Goal: Book appointment/travel/reservation

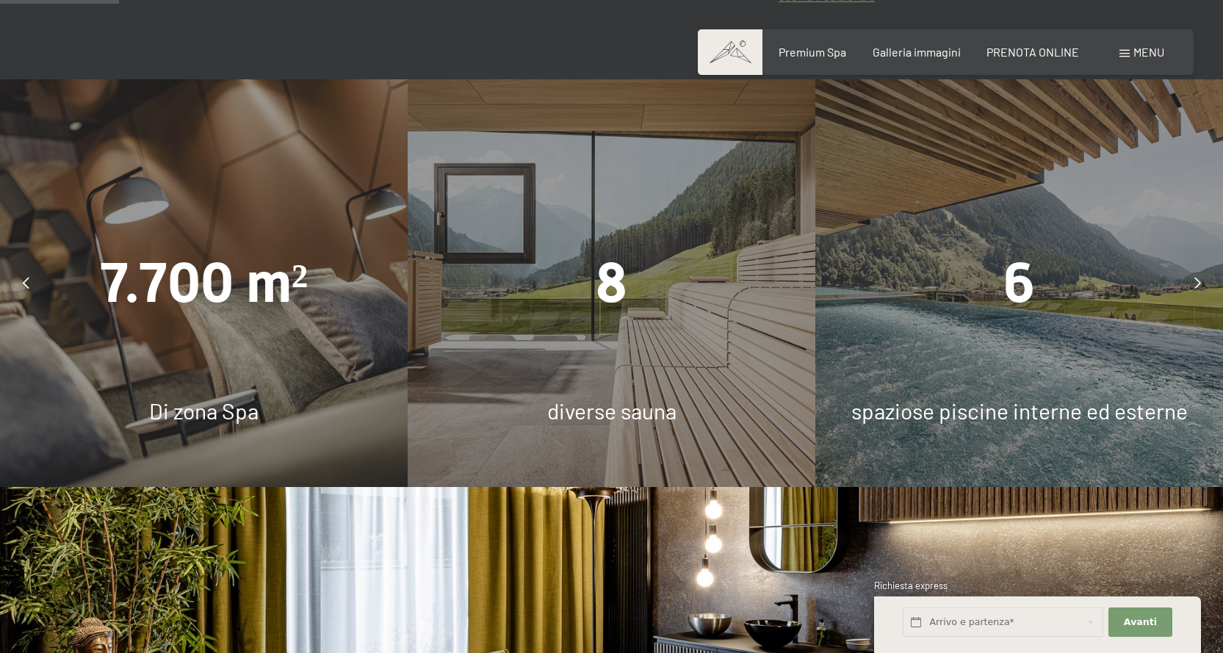
scroll to position [1028, 0]
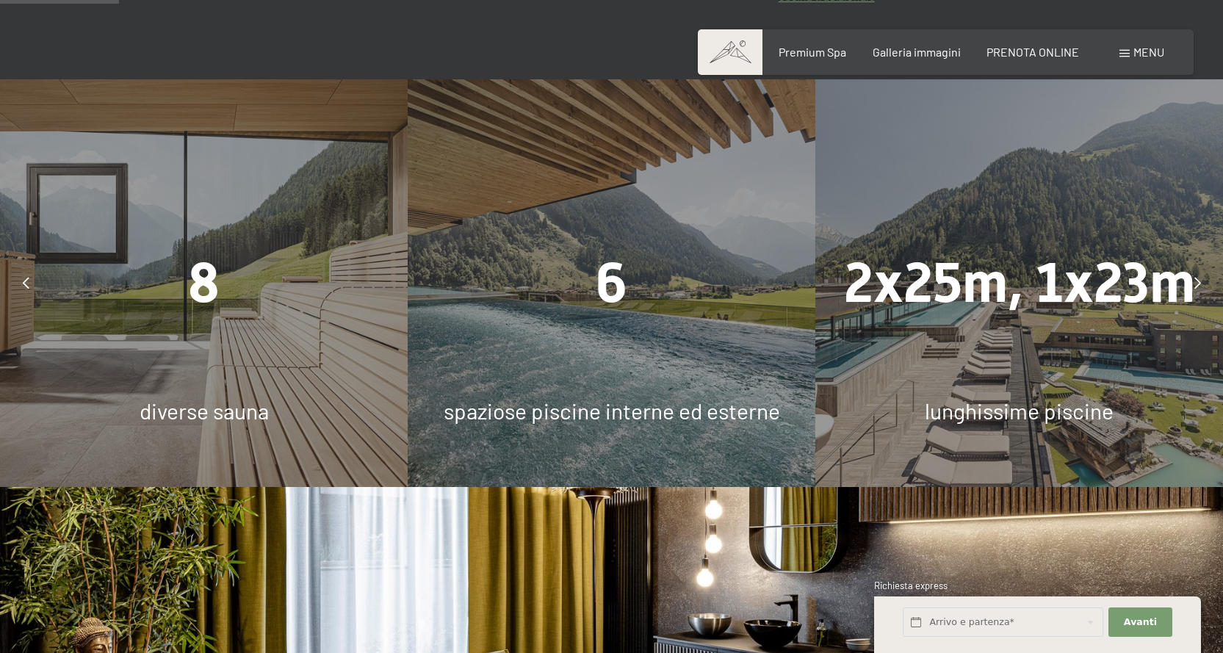
click at [599, 383] on div "6 spaziose piscine interne ed esterne" at bounding box center [612, 283] width 408 height 408
click at [252, 356] on div "8 diverse sauna" at bounding box center [204, 283] width 408 height 408
click at [162, 285] on div "8" at bounding box center [204, 283] width 408 height 78
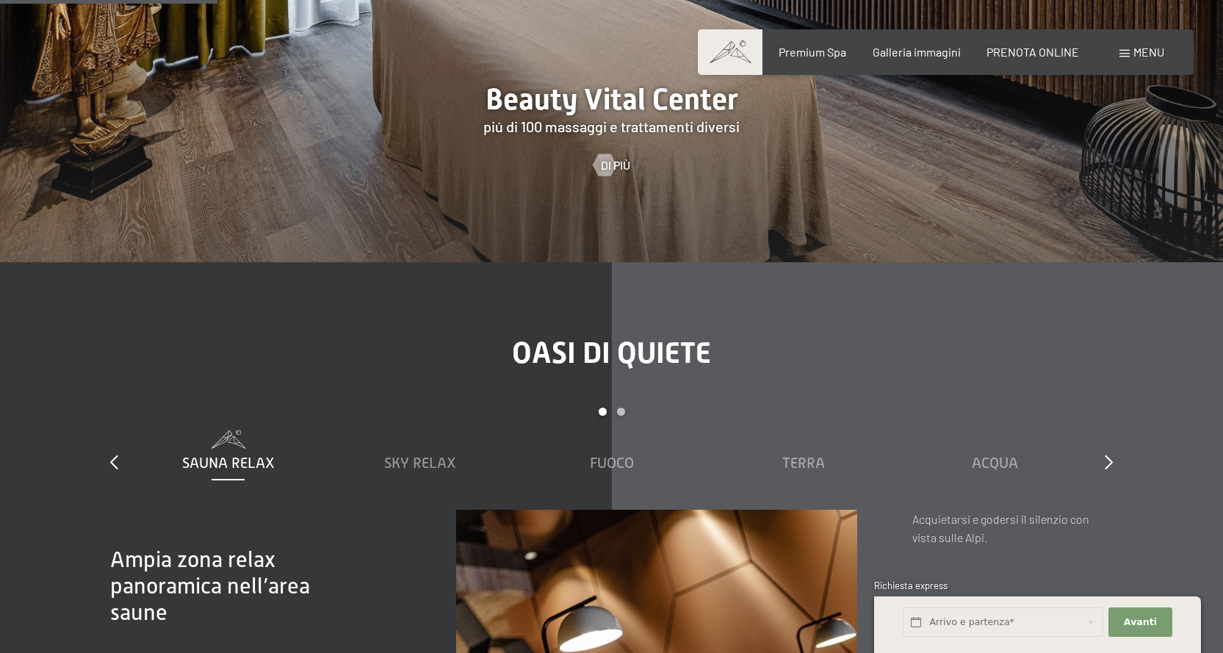
scroll to position [1910, 0]
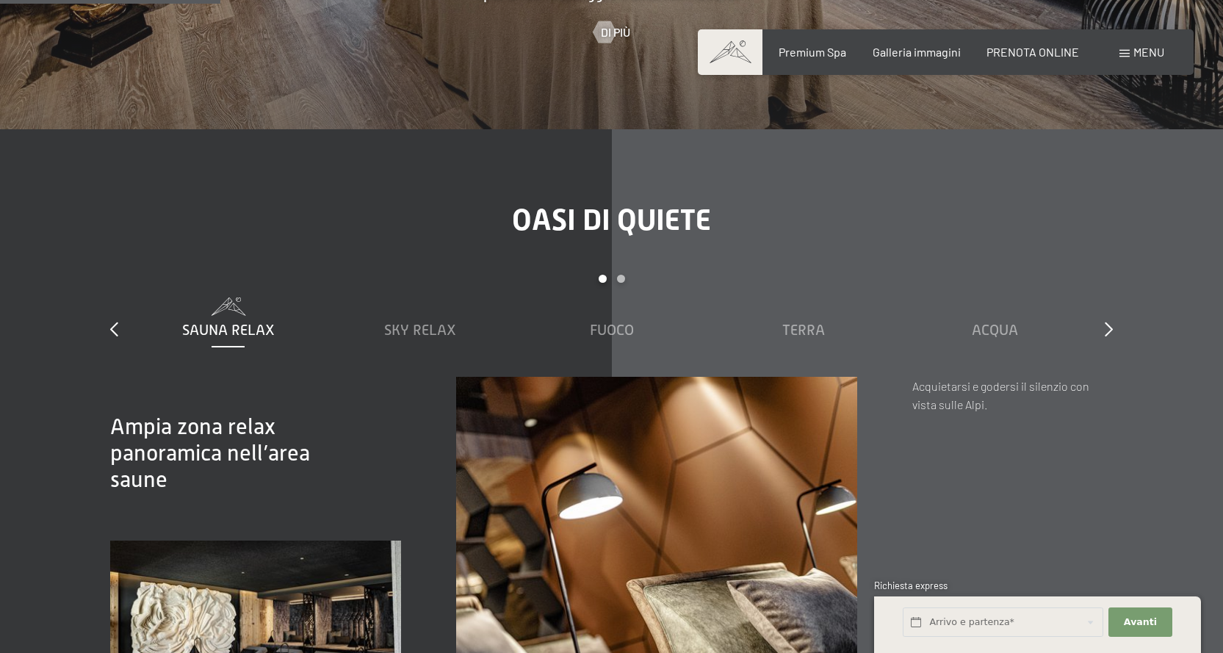
click at [245, 320] on div "Sauna relax" at bounding box center [228, 330] width 177 height 21
click at [256, 317] on div "Sauna relax" at bounding box center [228, 318] width 177 height 43
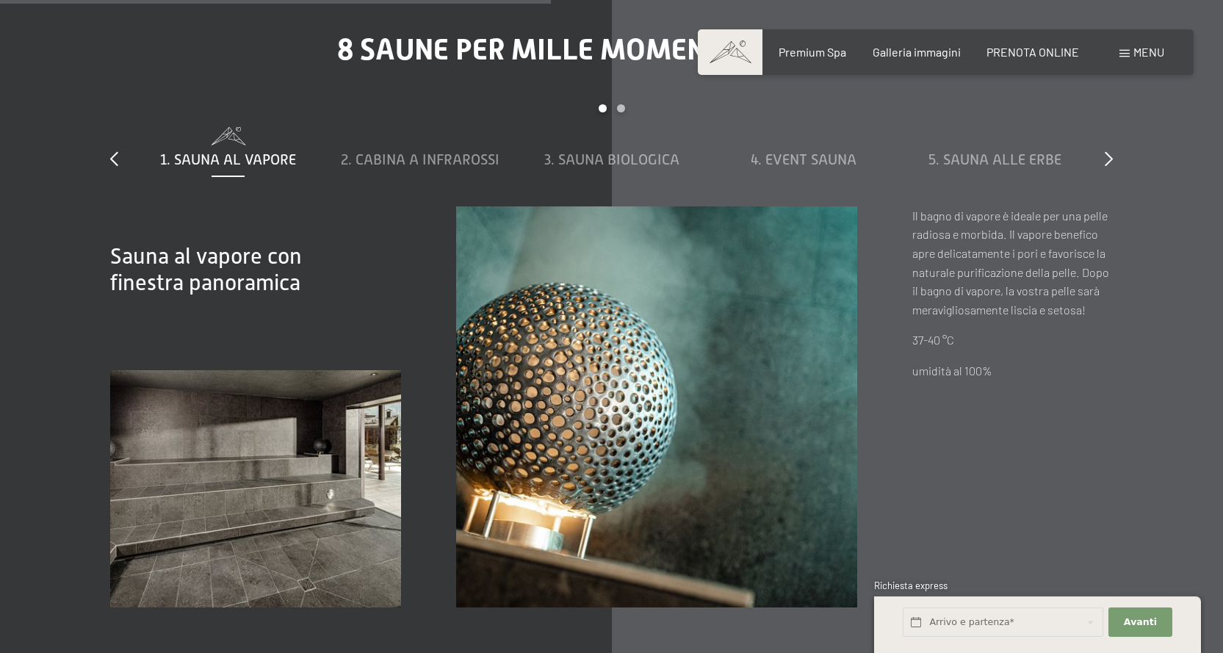
scroll to position [4774, 0]
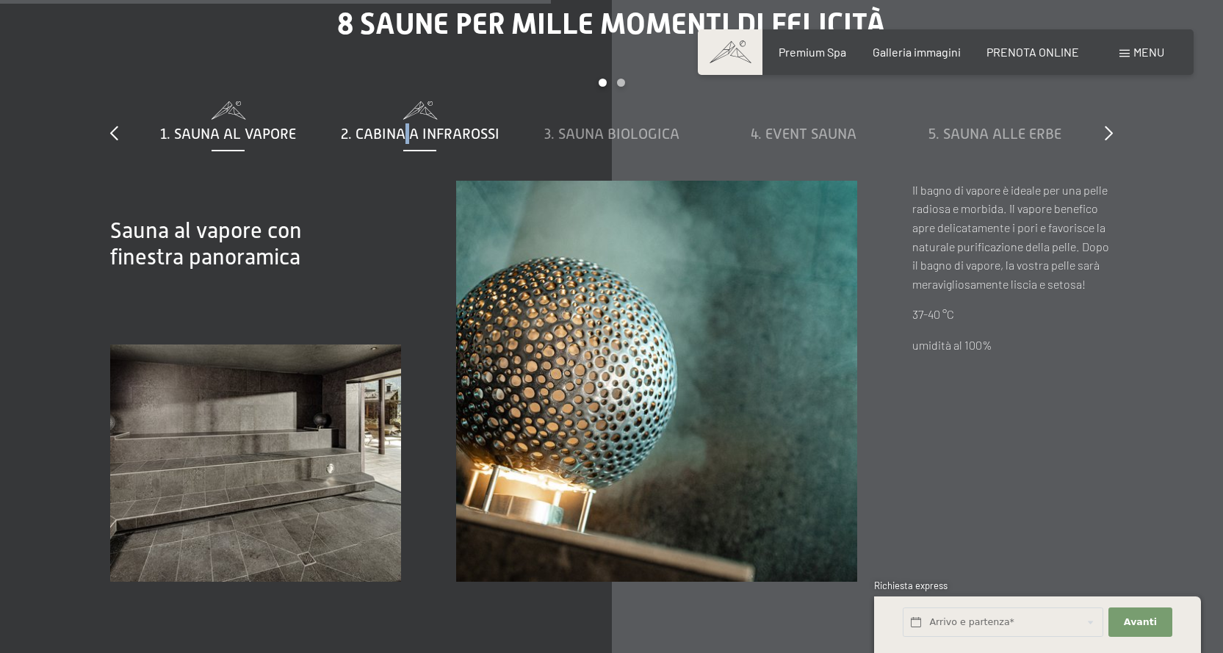
click at [405, 136] on span "2. Cabina a infrarossi" at bounding box center [420, 134] width 159 height 16
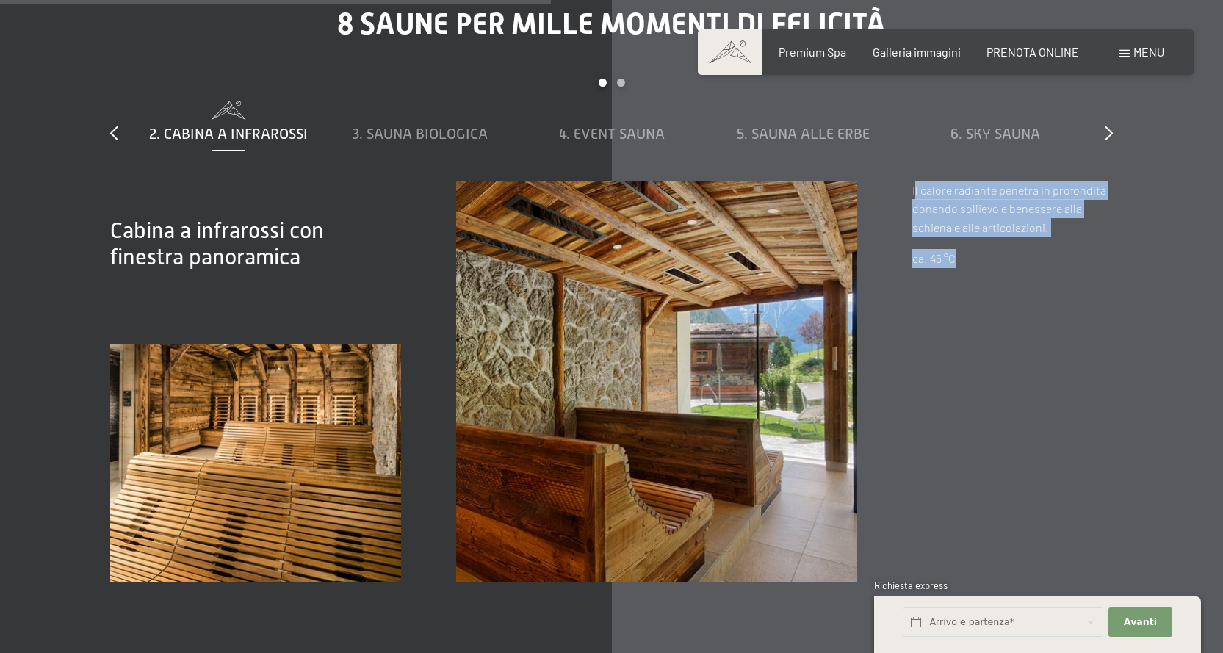
drag, startPoint x: 922, startPoint y: 198, endPoint x: 1018, endPoint y: 263, distance: 116.3
click at [1018, 263] on div "Il calore radiante penetra in profondità donando sollievo e benessere alla schi…" at bounding box center [1012, 224] width 201 height 87
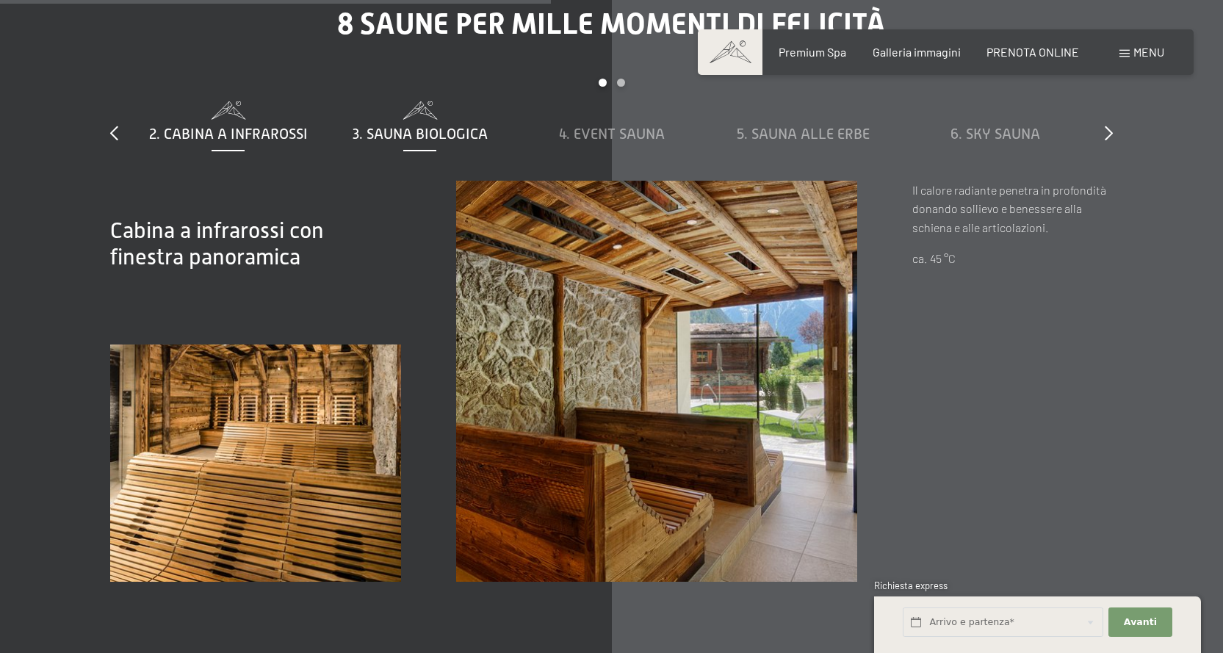
click at [412, 129] on span "3. Sauna biologica" at bounding box center [420, 134] width 135 height 16
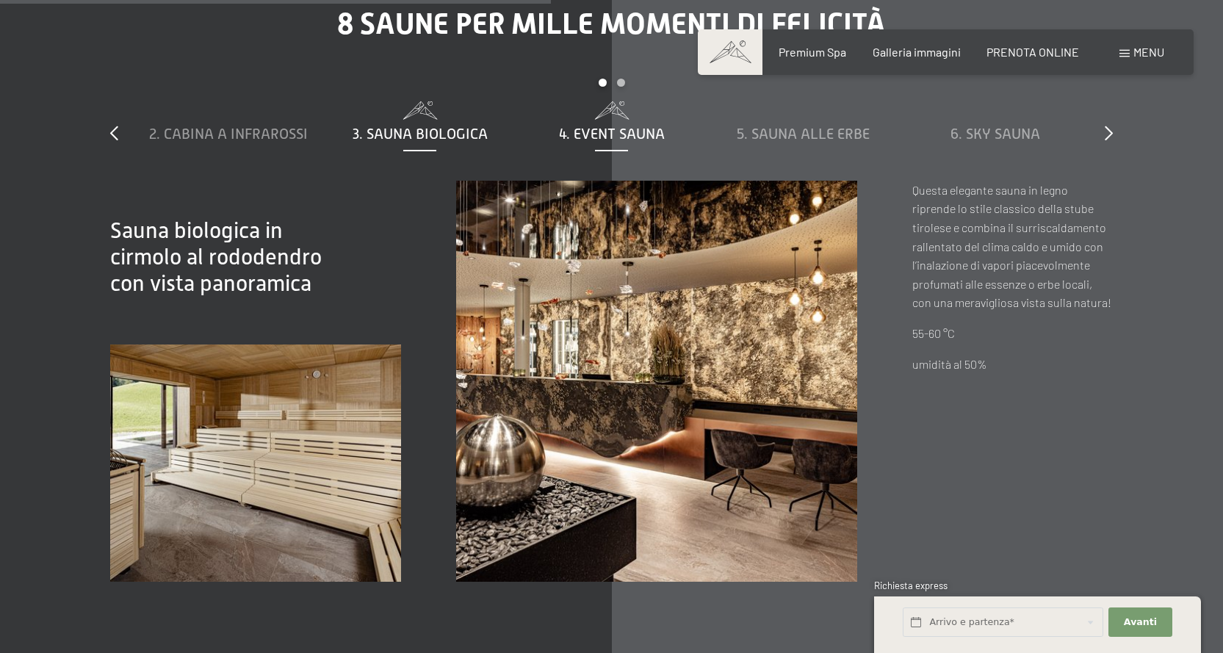
click at [627, 135] on span "4. Event Sauna" at bounding box center [612, 134] width 106 height 16
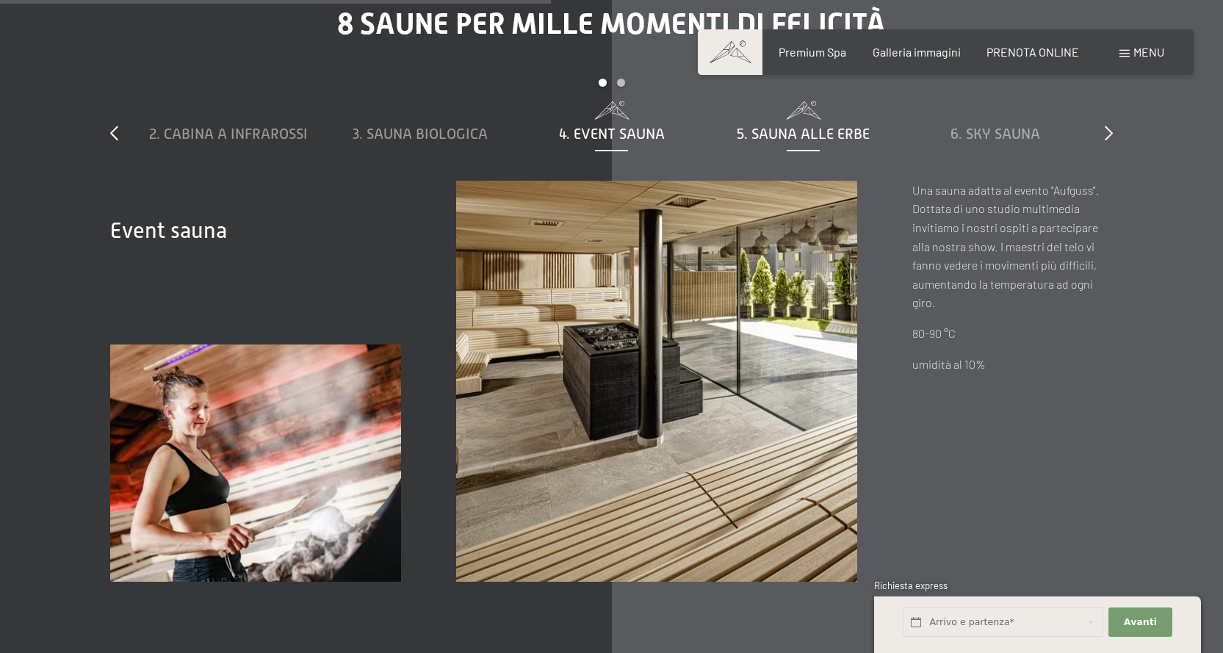
click at [831, 112] on span at bounding box center [803, 110] width 177 height 18
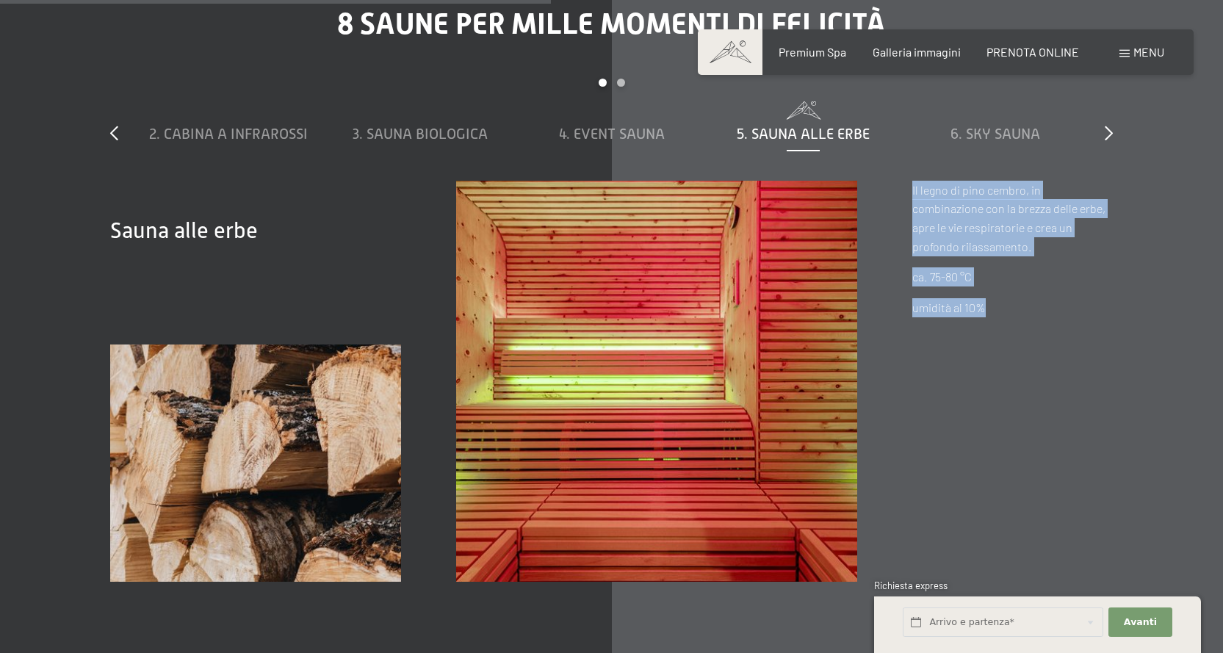
drag, startPoint x: 909, startPoint y: 194, endPoint x: 1033, endPoint y: 302, distance: 164.5
click at [1039, 306] on div "Sauna alle erbe Sauna alle erbe Il legno di pino cembro, in combinazione con la…" at bounding box center [611, 381] width 1003 height 401
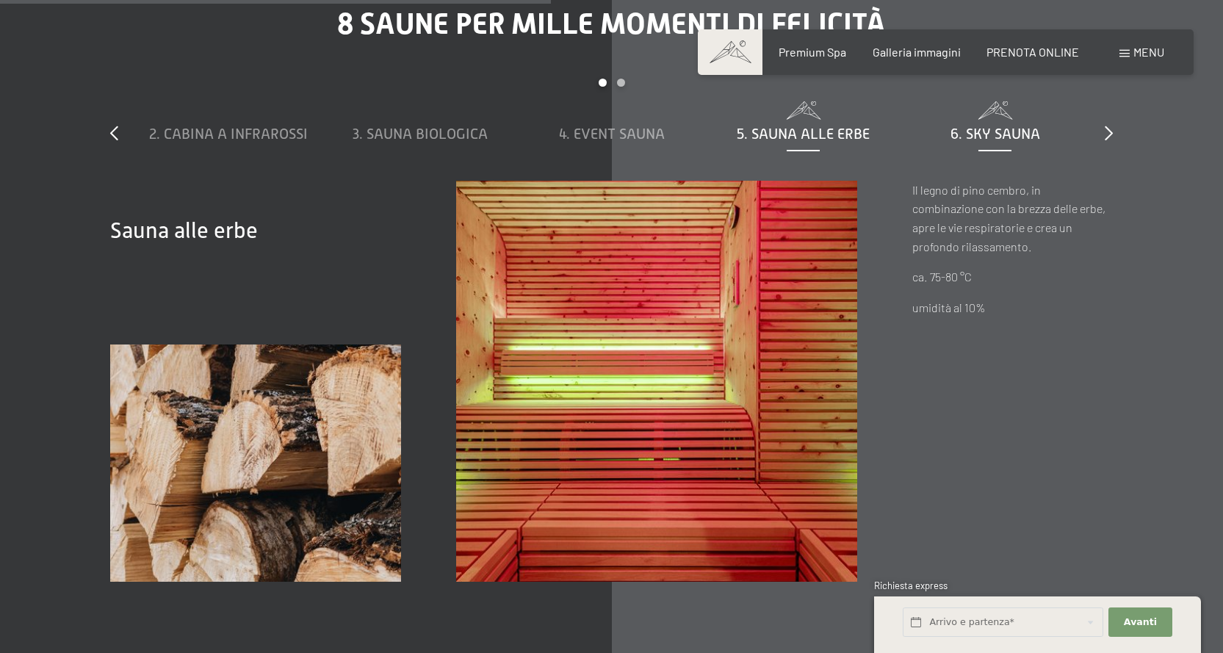
click at [980, 135] on span "6. Sky Sauna" at bounding box center [995, 134] width 90 height 16
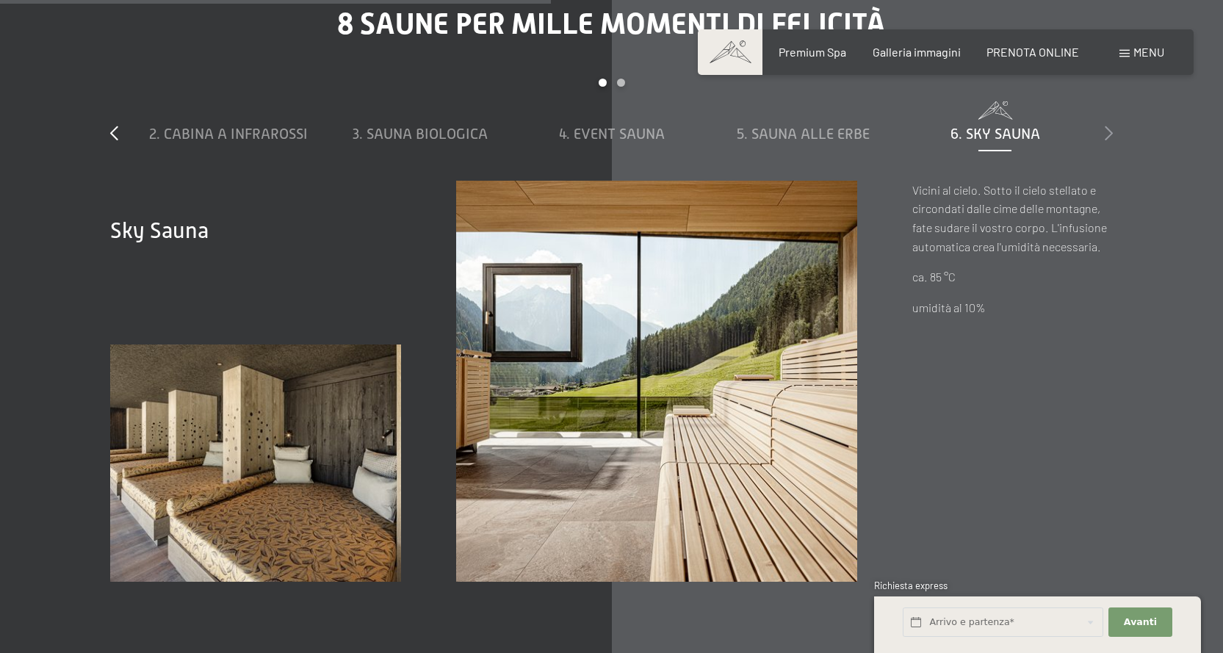
click at [1110, 127] on icon at bounding box center [1109, 133] width 8 height 15
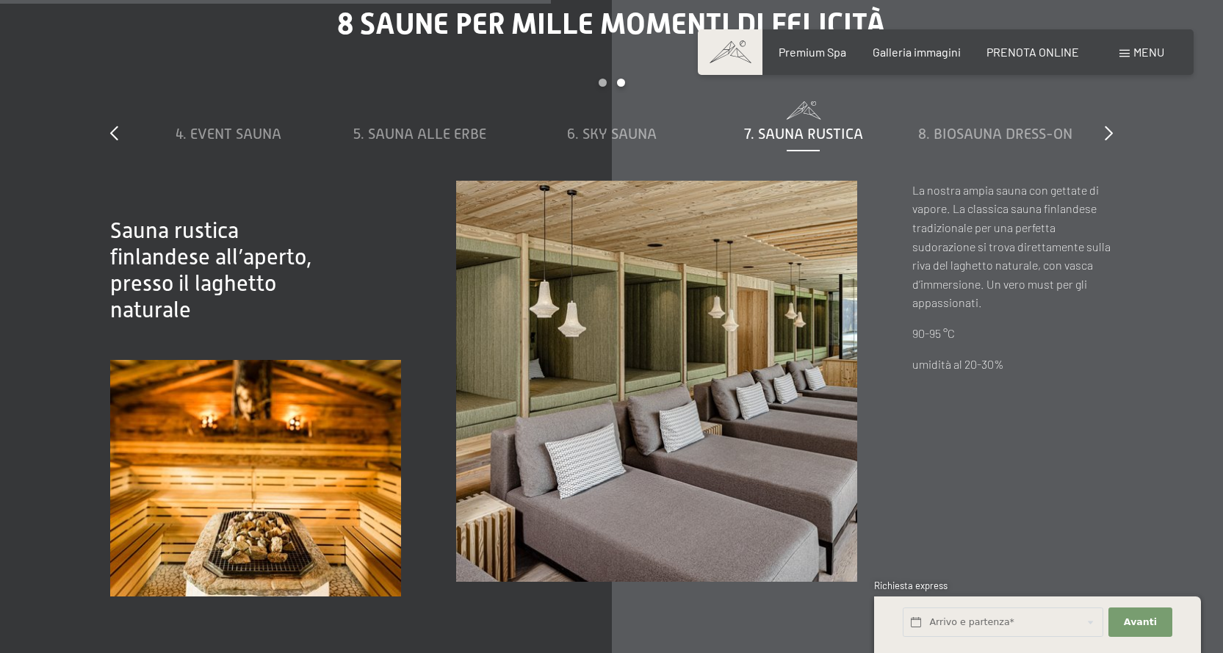
click at [850, 137] on span "7. Sauna rustica" at bounding box center [803, 134] width 119 height 16
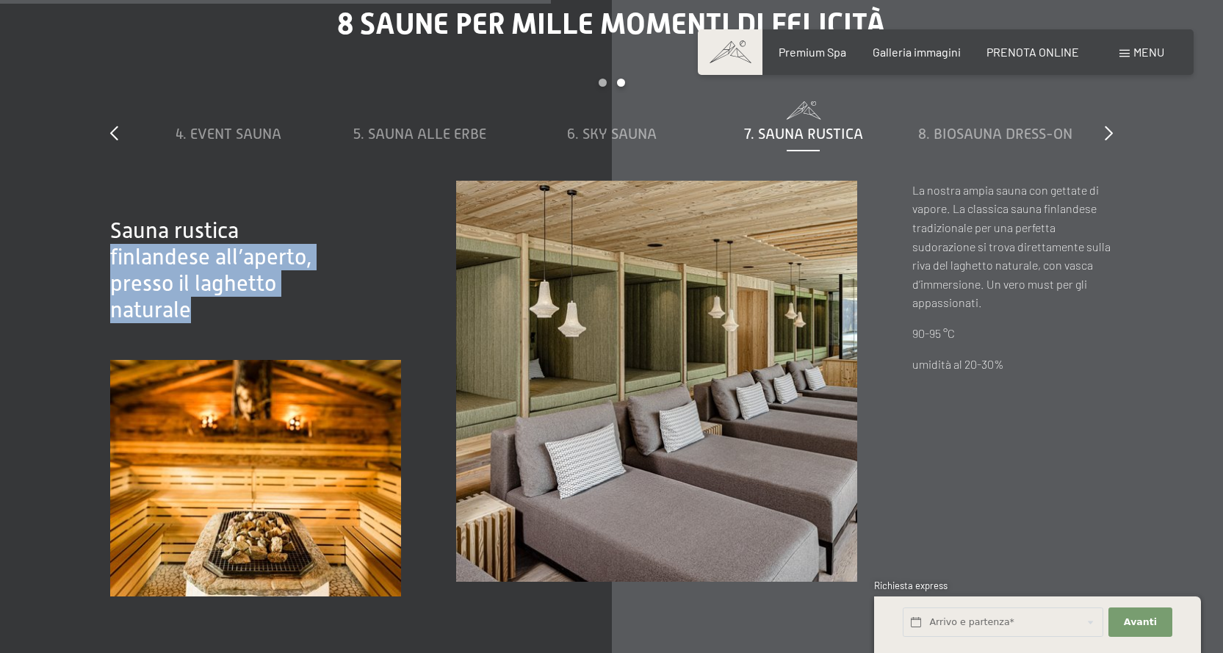
drag, startPoint x: 92, startPoint y: 264, endPoint x: 321, endPoint y: 305, distance: 232.7
click at [321, 305] on div "8 saune per mille momenti di felicità slide 4 to 8 of 8 1. Sauna al vapore 2. C…" at bounding box center [611, 302] width 1113 height 591
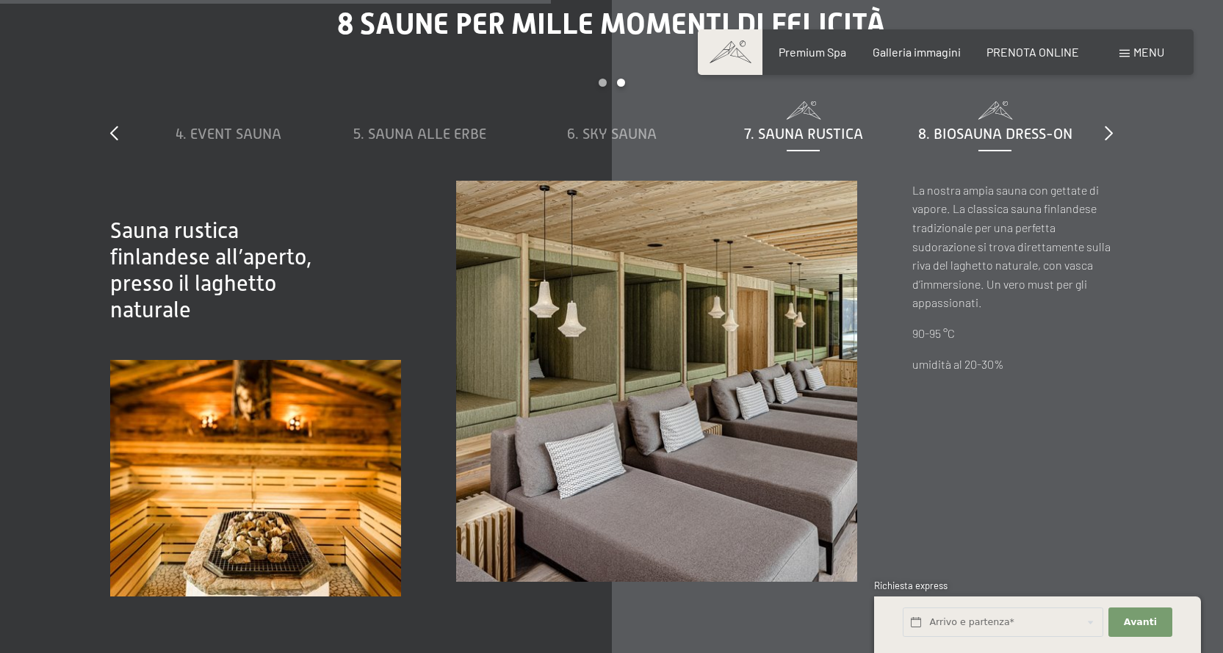
click at [960, 134] on span "8. Biosauna dress-on" at bounding box center [995, 134] width 154 height 16
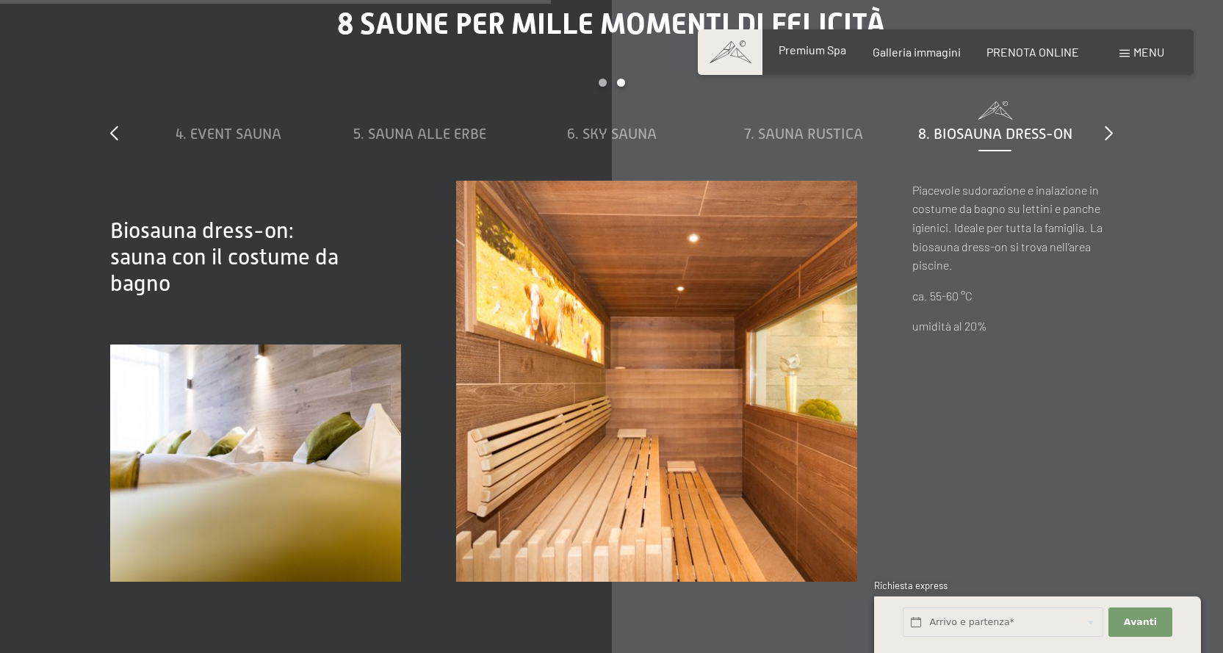
click at [820, 46] on span "Premium Spa" at bounding box center [813, 50] width 68 height 14
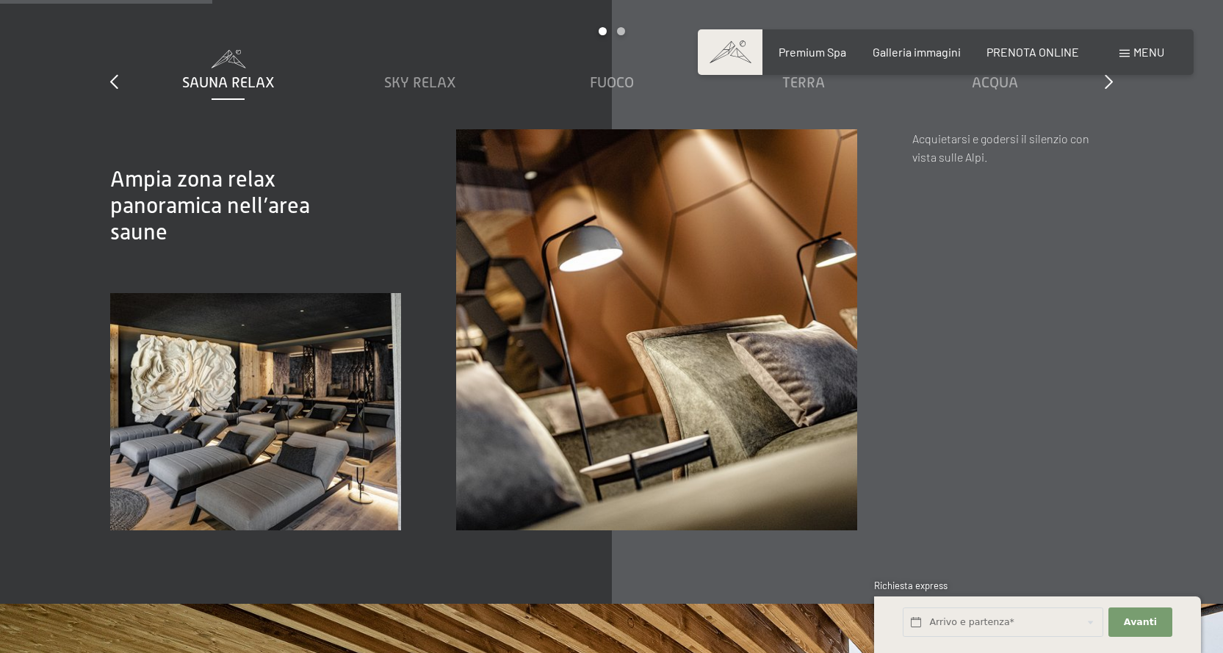
scroll to position [1836, 0]
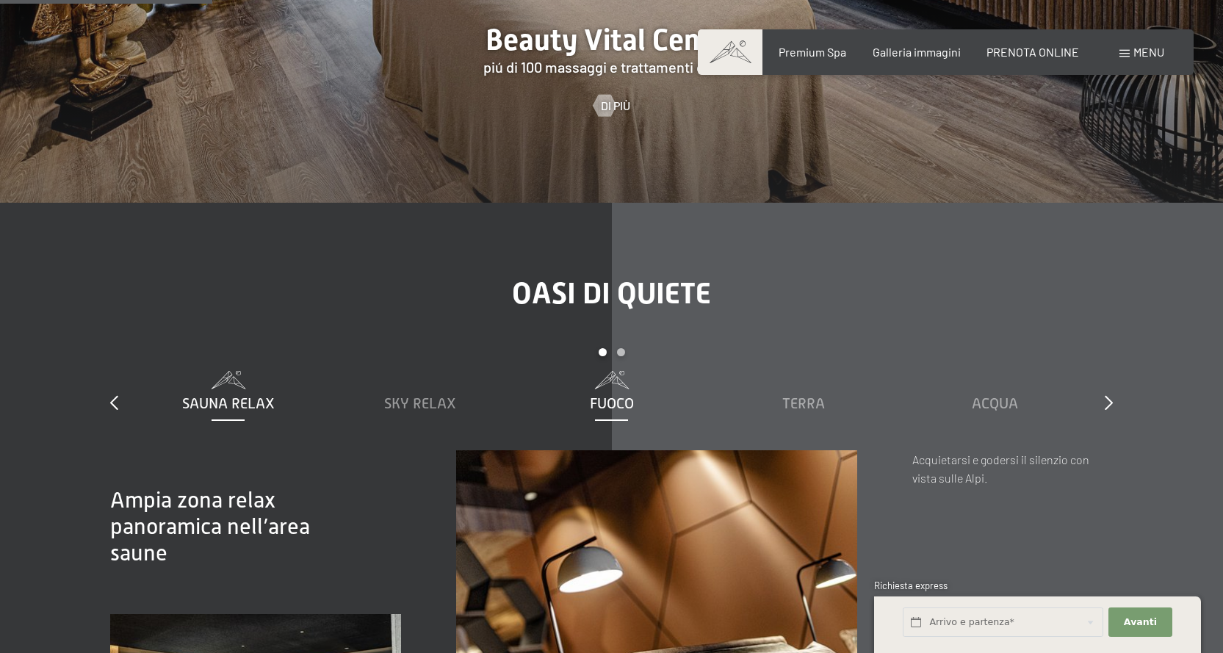
click at [612, 397] on span "Fuoco" at bounding box center [612, 403] width 44 height 16
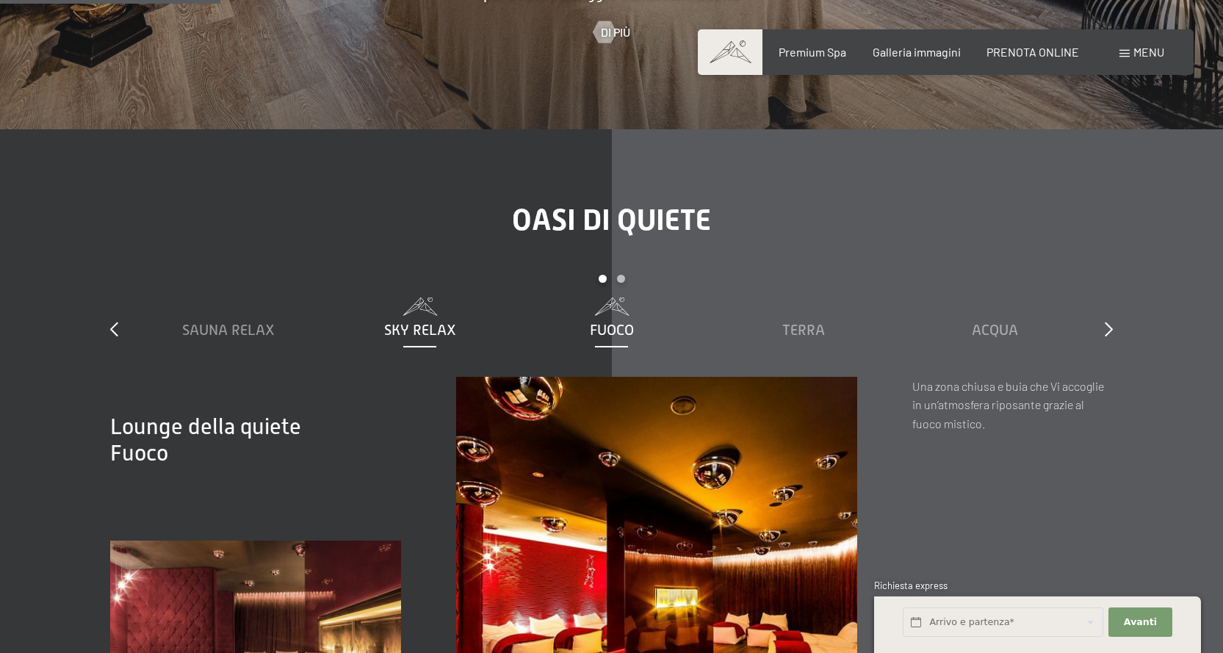
click at [439, 324] on span "Sky Relax" at bounding box center [420, 330] width 72 height 16
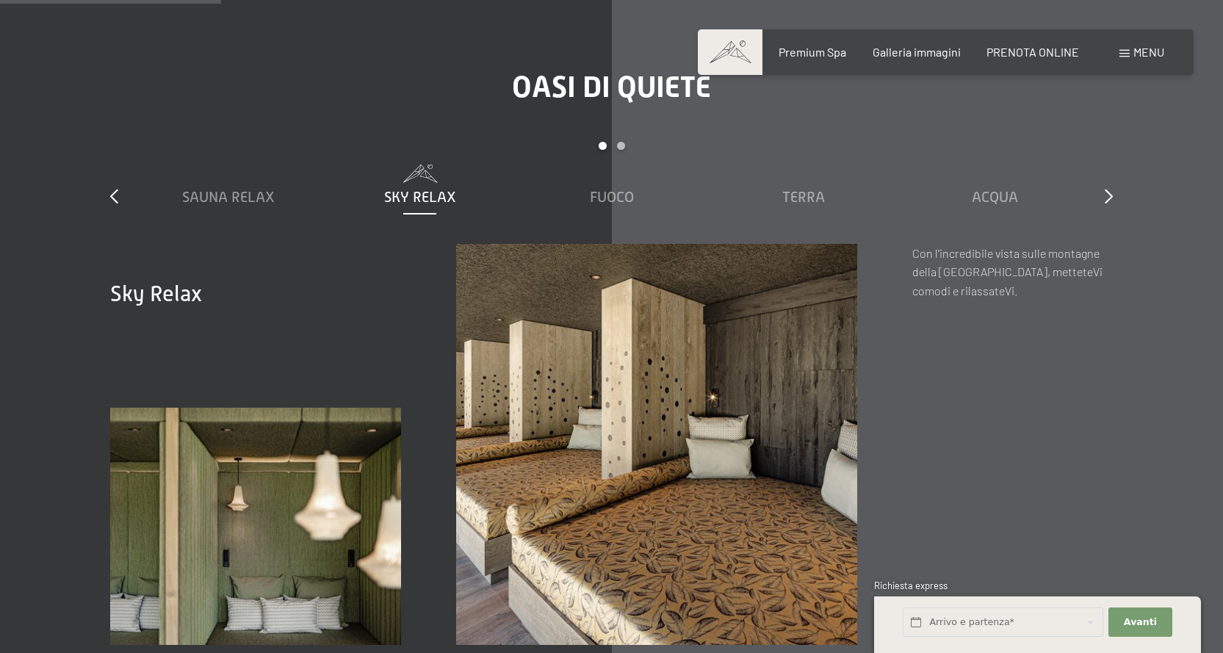
scroll to position [1910, 0]
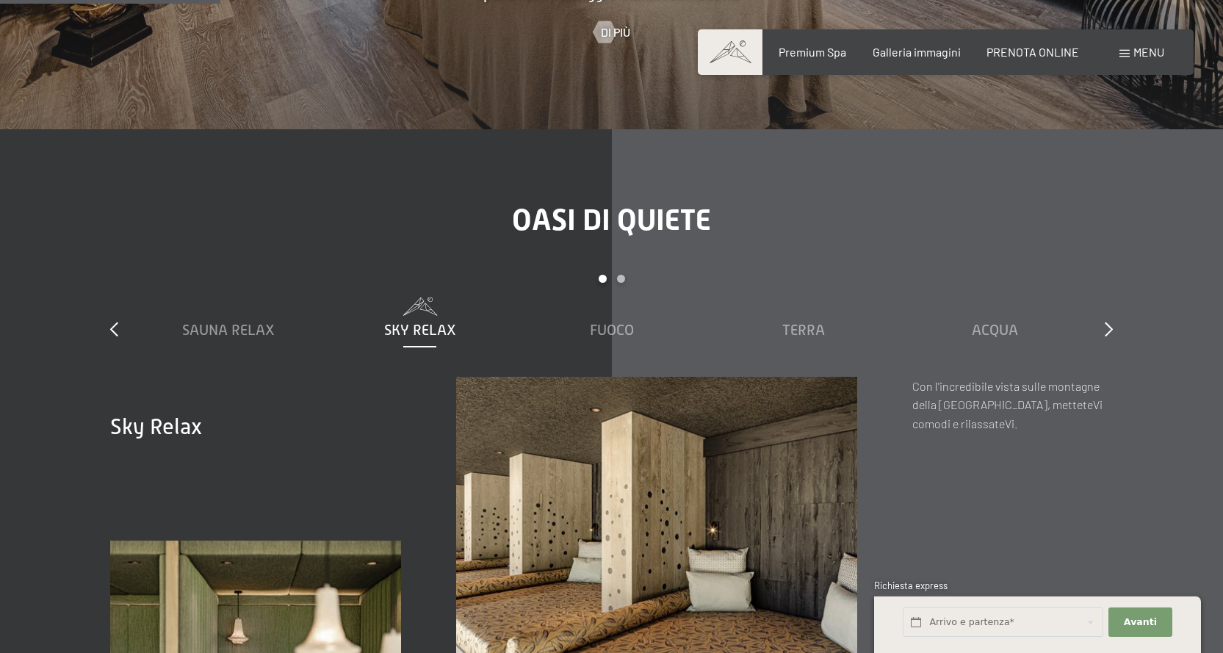
click at [772, 349] on div "Sauna relax Sky Relax Fuoco Terra Acqua Aria Settimo Cielo" at bounding box center [611, 336] width 959 height 79
click at [782, 325] on span "Terra" at bounding box center [803, 330] width 43 height 16
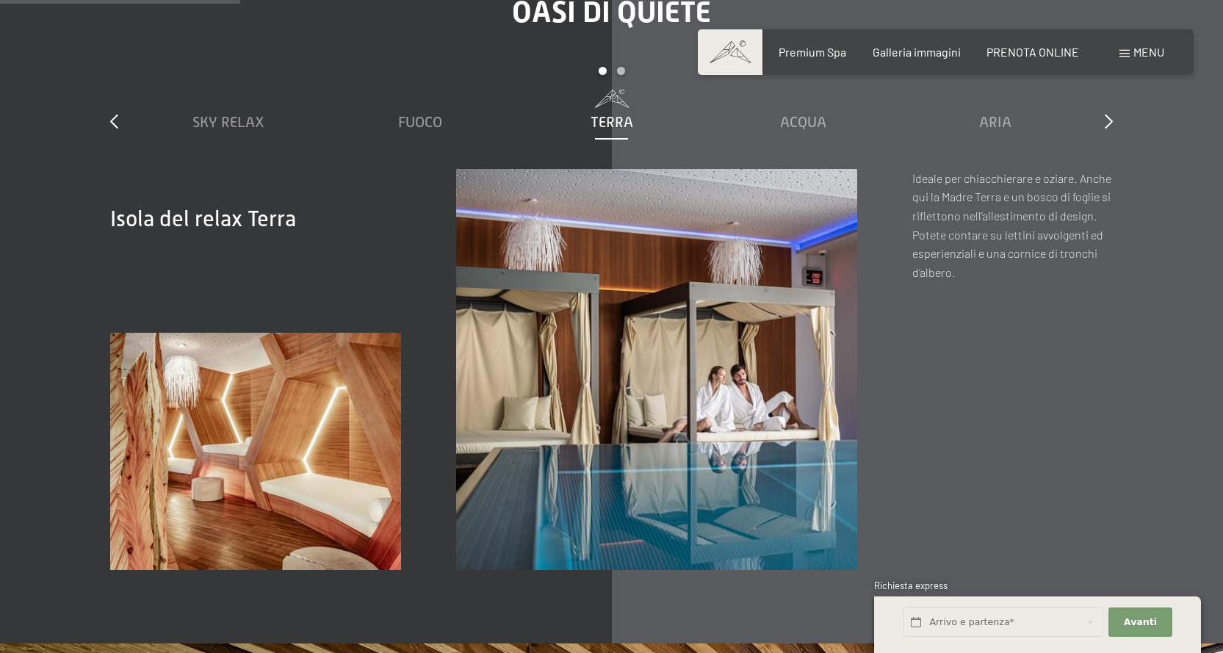
scroll to position [1836, 0]
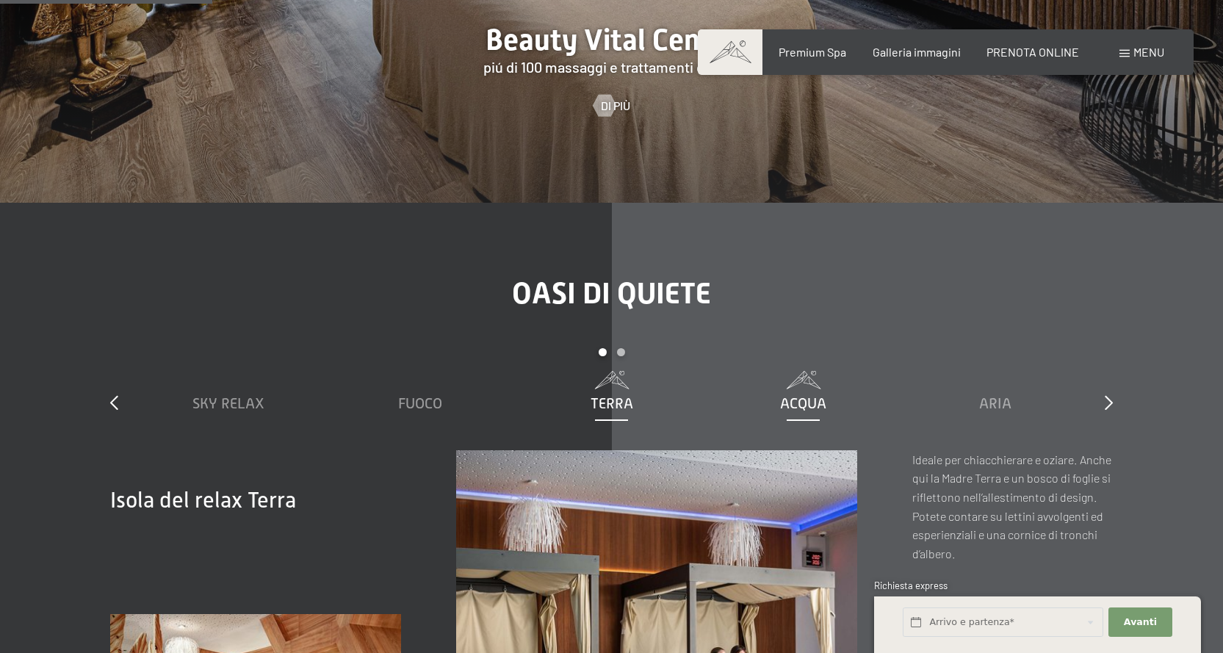
click at [777, 399] on div "Acqua" at bounding box center [803, 403] width 177 height 21
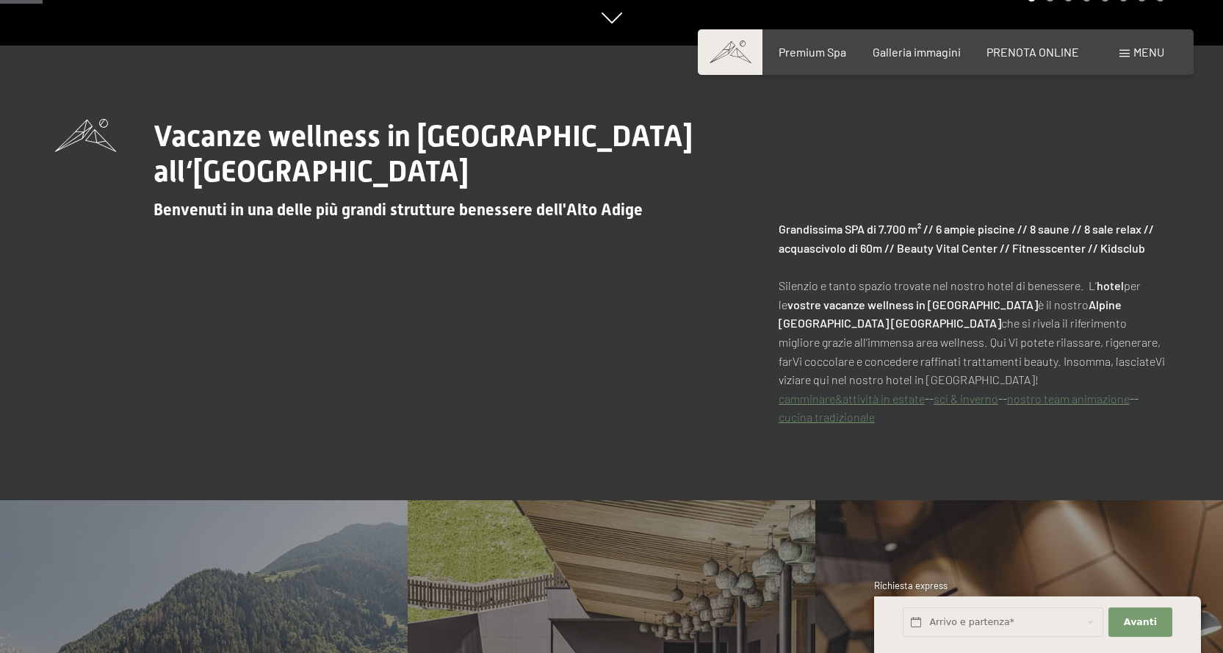
scroll to position [735, 0]
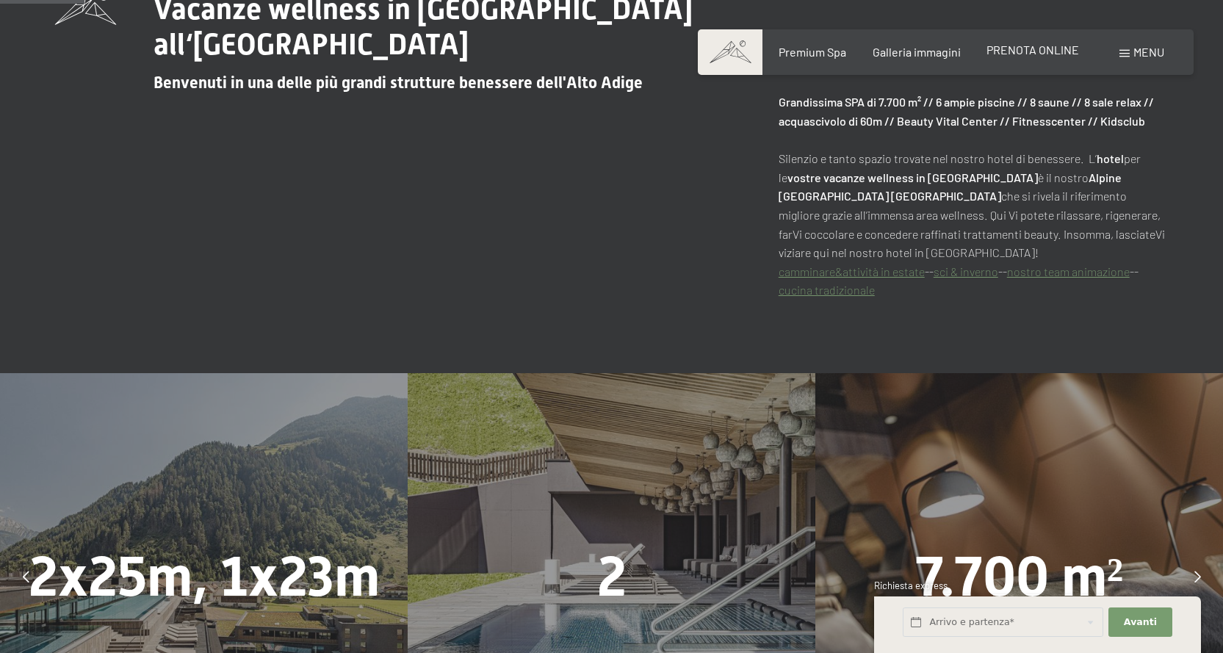
click at [1050, 47] on span "PRENOTA ONLINE" at bounding box center [1032, 50] width 93 height 14
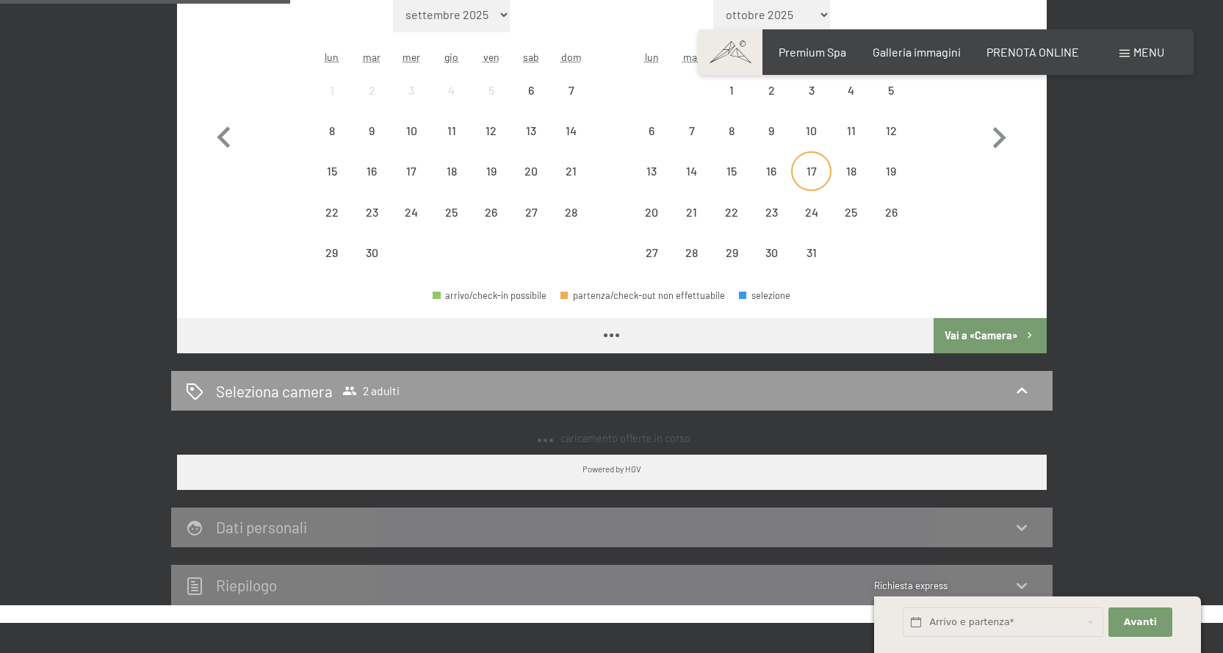
scroll to position [367, 0]
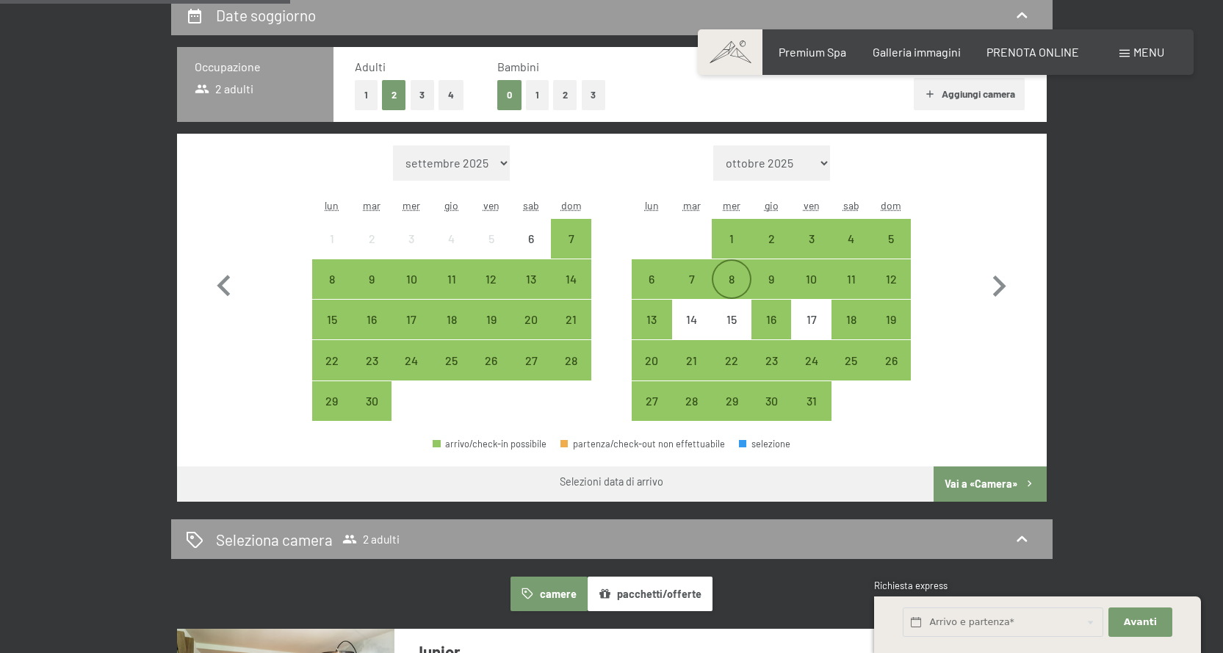
click at [736, 278] on div "8" at bounding box center [731, 291] width 37 height 37
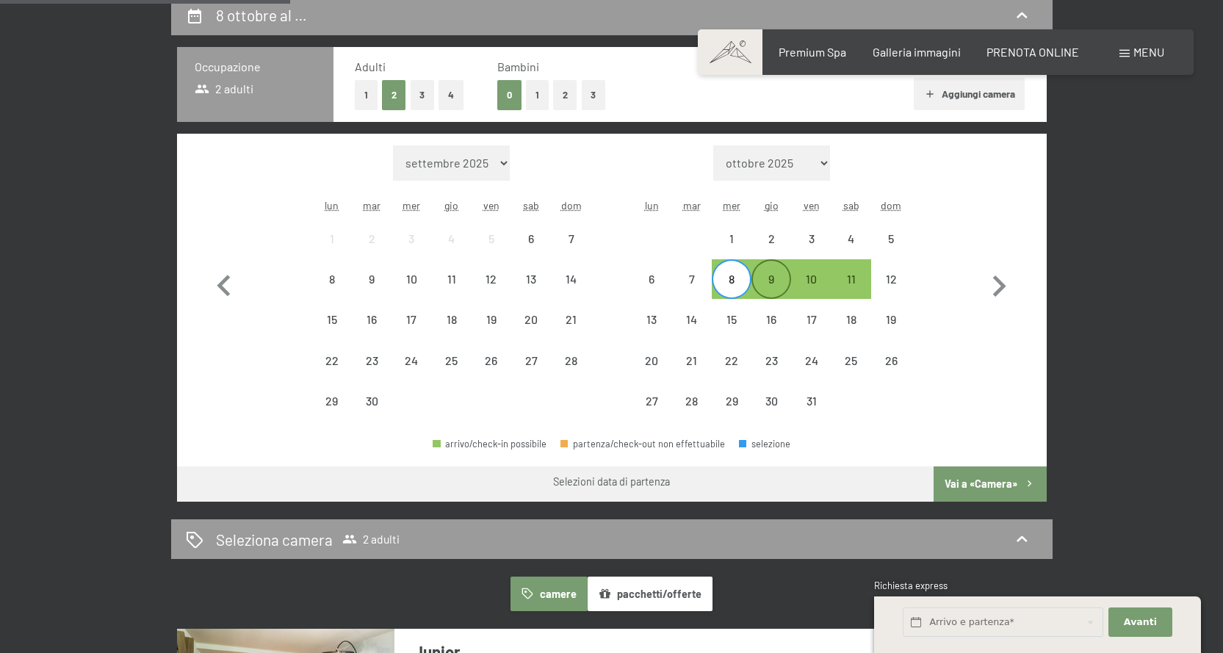
click at [783, 279] on div "9" at bounding box center [771, 291] width 37 height 37
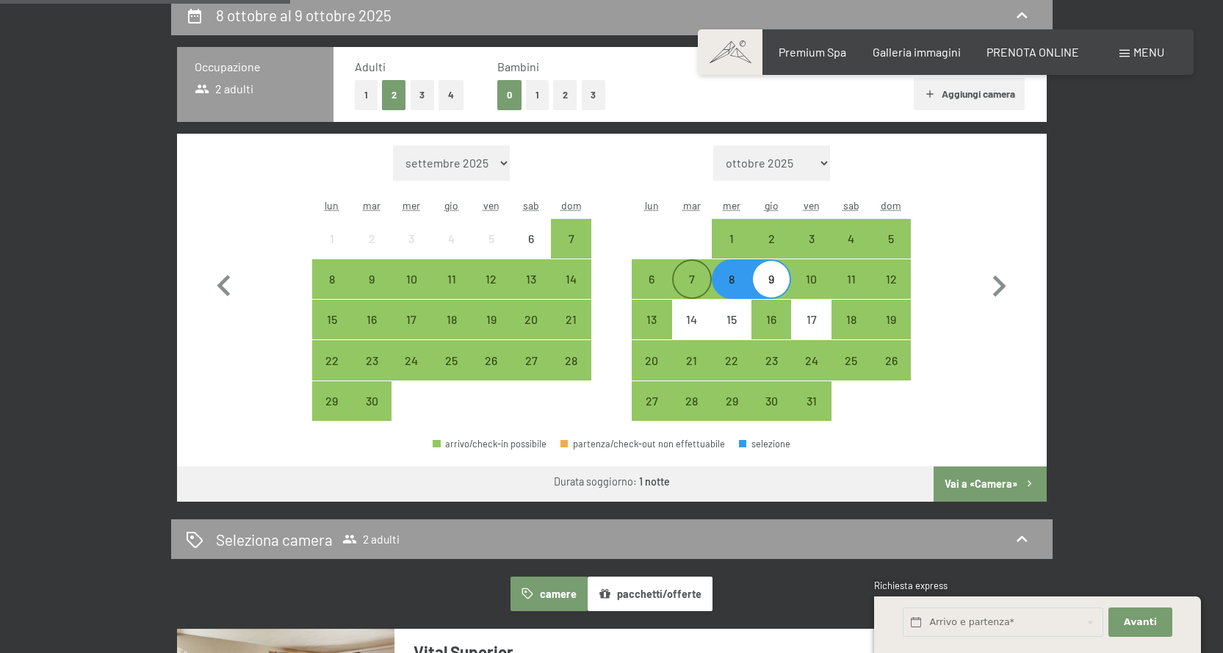
click at [699, 276] on div "7" at bounding box center [692, 291] width 37 height 37
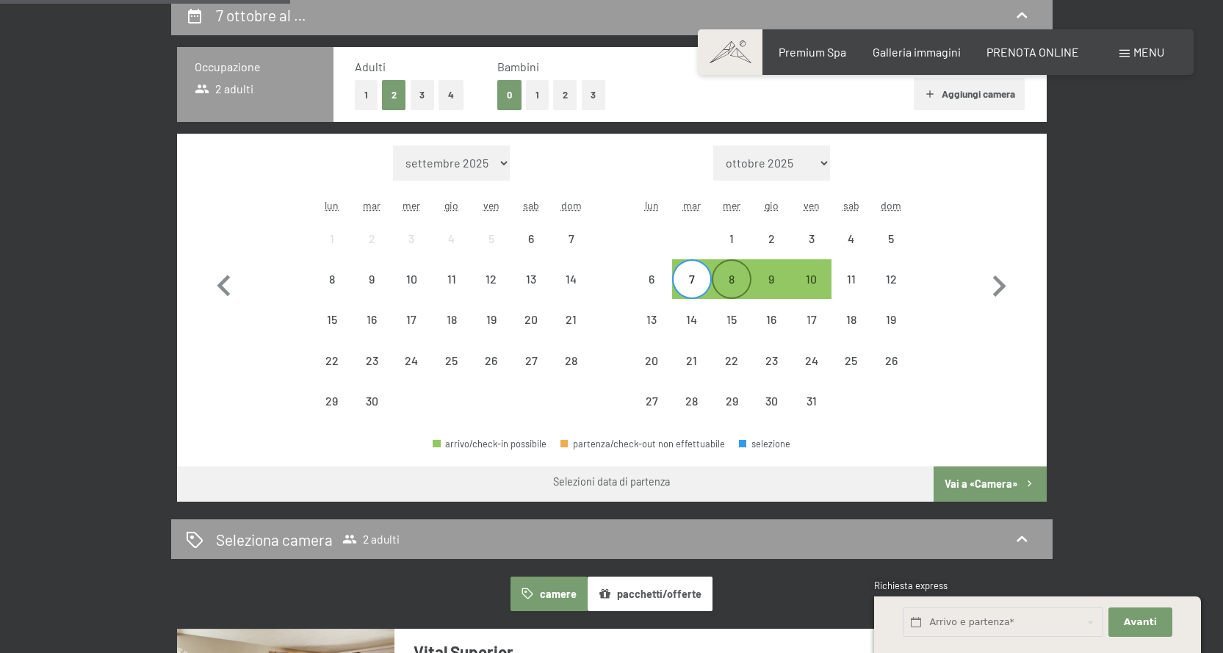
click at [728, 283] on div "8" at bounding box center [731, 291] width 37 height 37
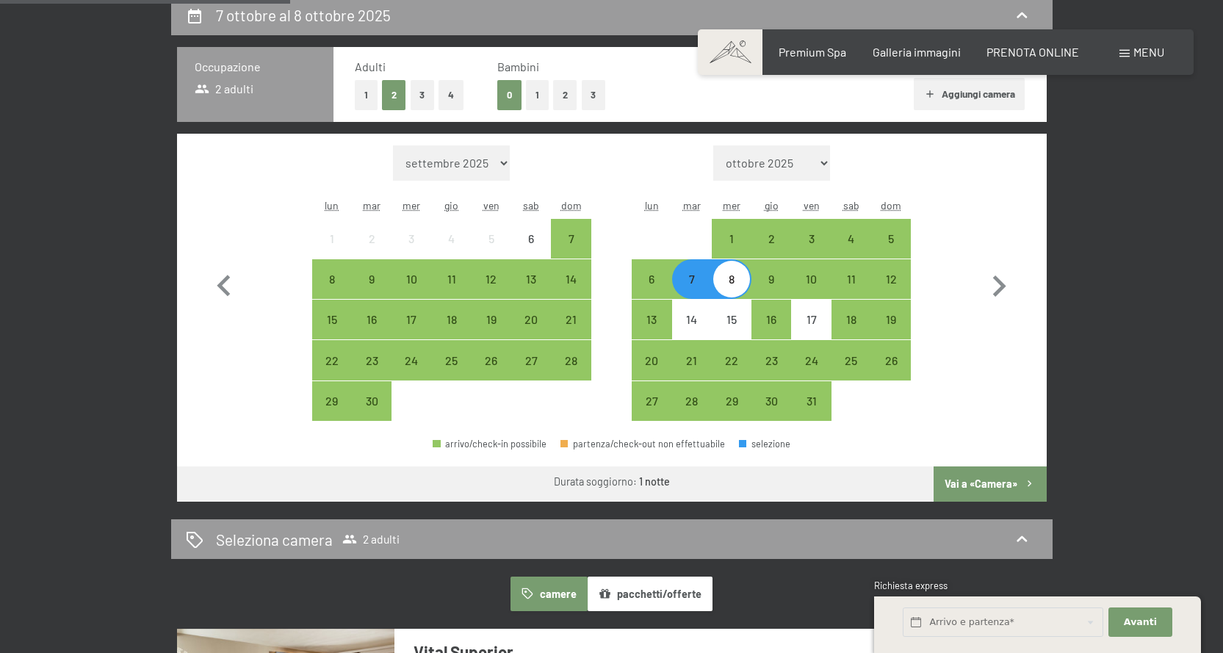
click at [1005, 480] on button "Vai a «Camera»" at bounding box center [990, 483] width 112 height 35
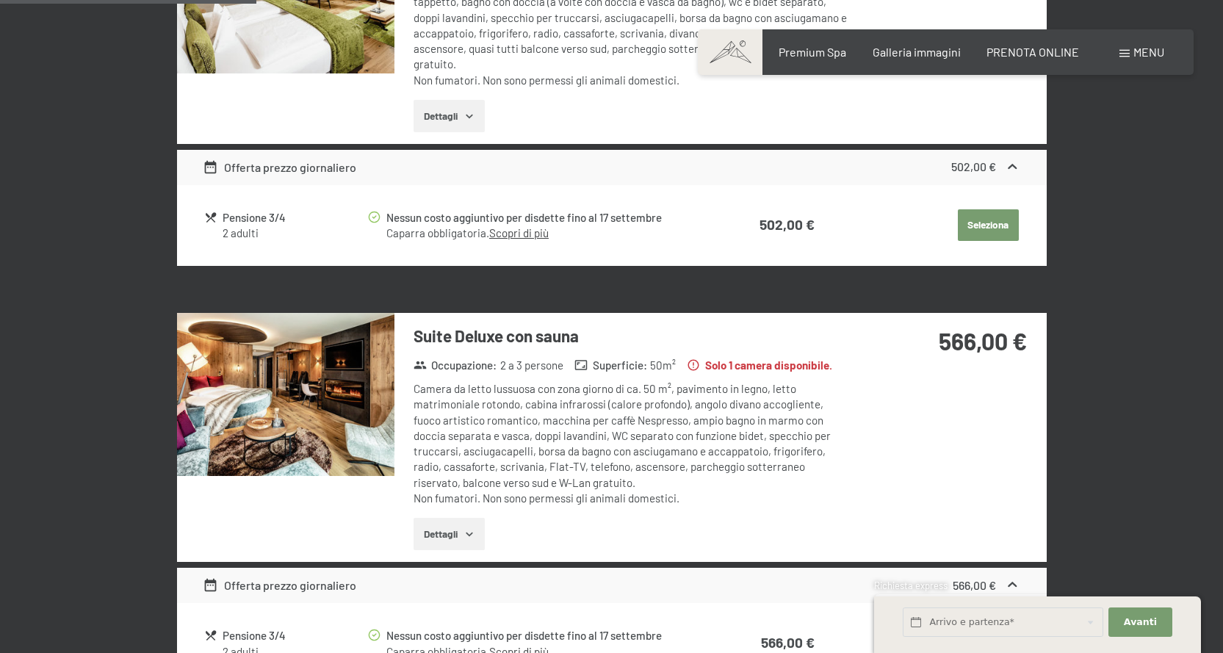
scroll to position [656, 0]
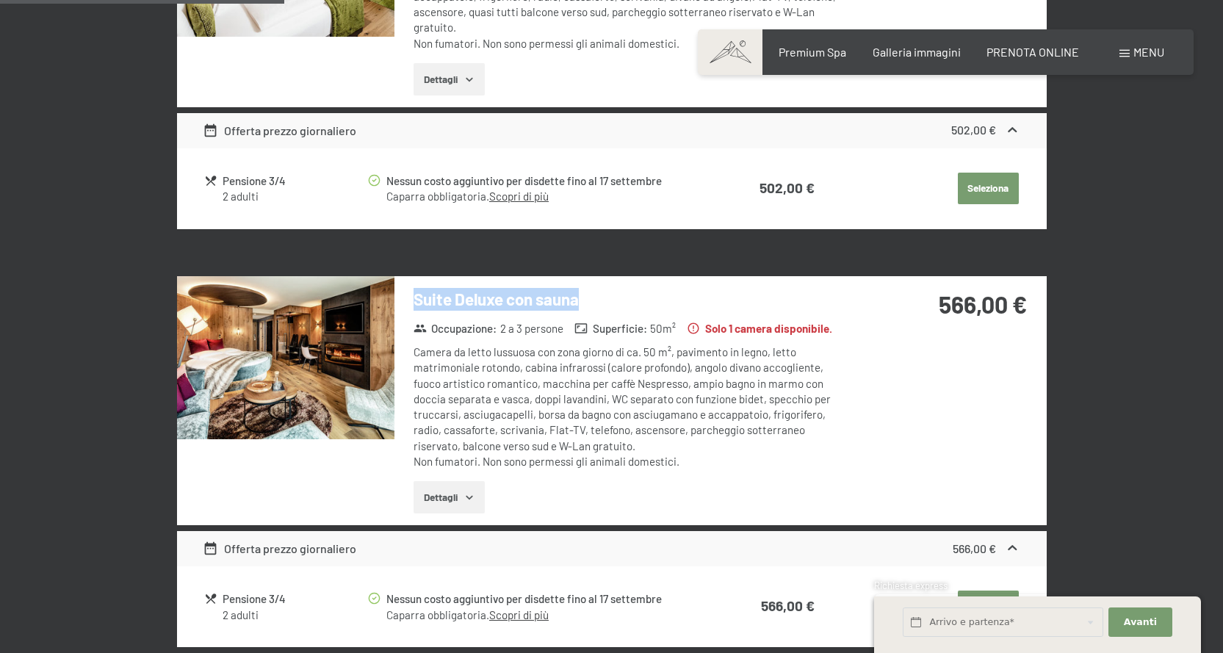
drag, startPoint x: 416, startPoint y: 295, endPoint x: 578, endPoint y: 292, distance: 161.6
click at [578, 292] on h3 "Suite Deluxe con sauna" at bounding box center [632, 299] width 437 height 23
click at [447, 488] on button "Dettagli" at bounding box center [449, 497] width 71 height 32
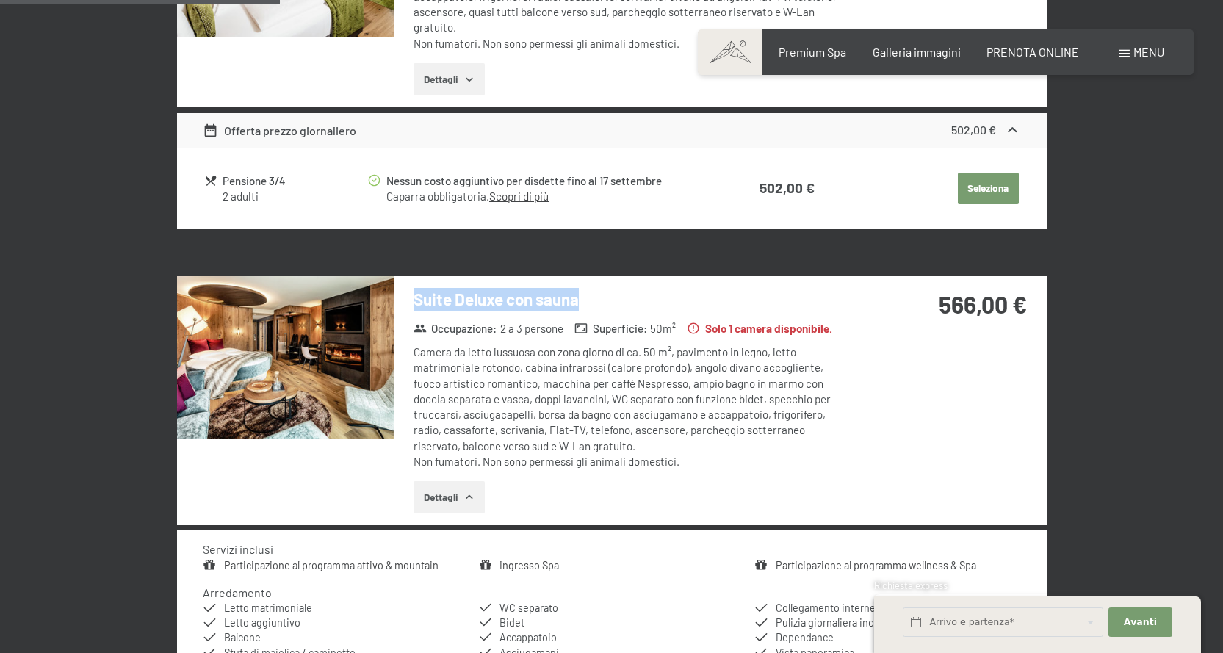
scroll to position [1097, 0]
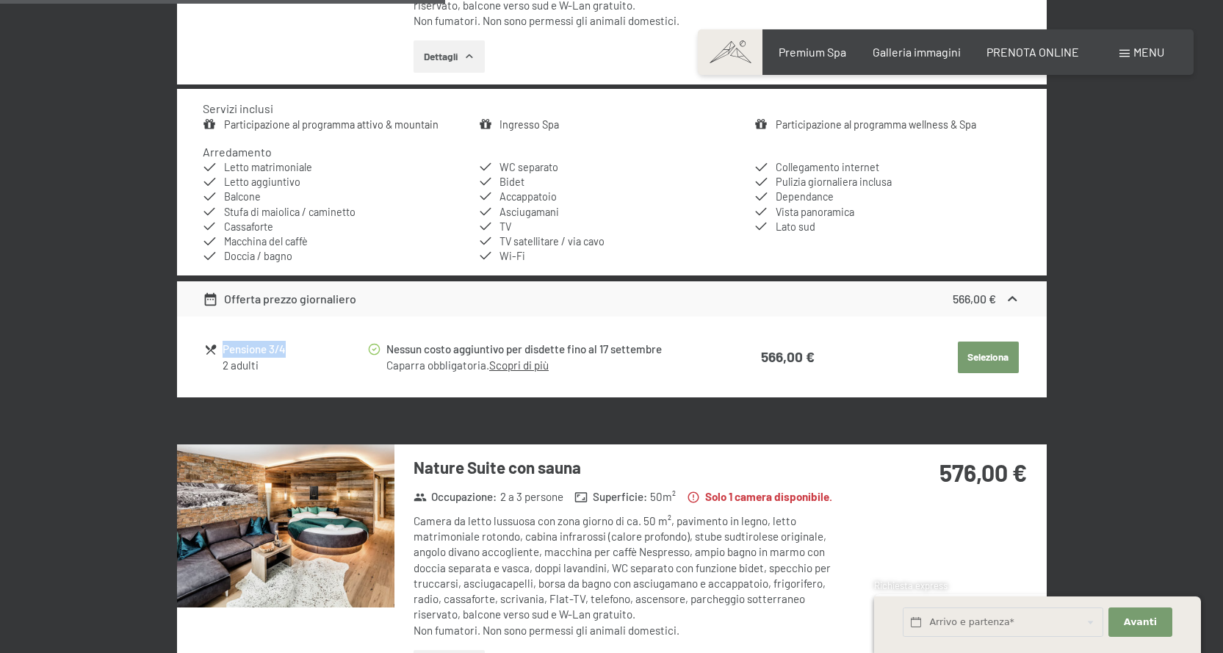
drag, startPoint x: 222, startPoint y: 350, endPoint x: 317, endPoint y: 351, distance: 94.8
click at [317, 351] on div "Pensione 3/4 2 adulti" at bounding box center [285, 357] width 162 height 32
click at [525, 364] on span "Consenso marketing*" at bounding box center [526, 369] width 111 height 15
click at [463, 364] on input "Consenso marketing*" at bounding box center [456, 369] width 15 height 15
click at [525, 366] on span "Consenso marketing*" at bounding box center [526, 369] width 111 height 15
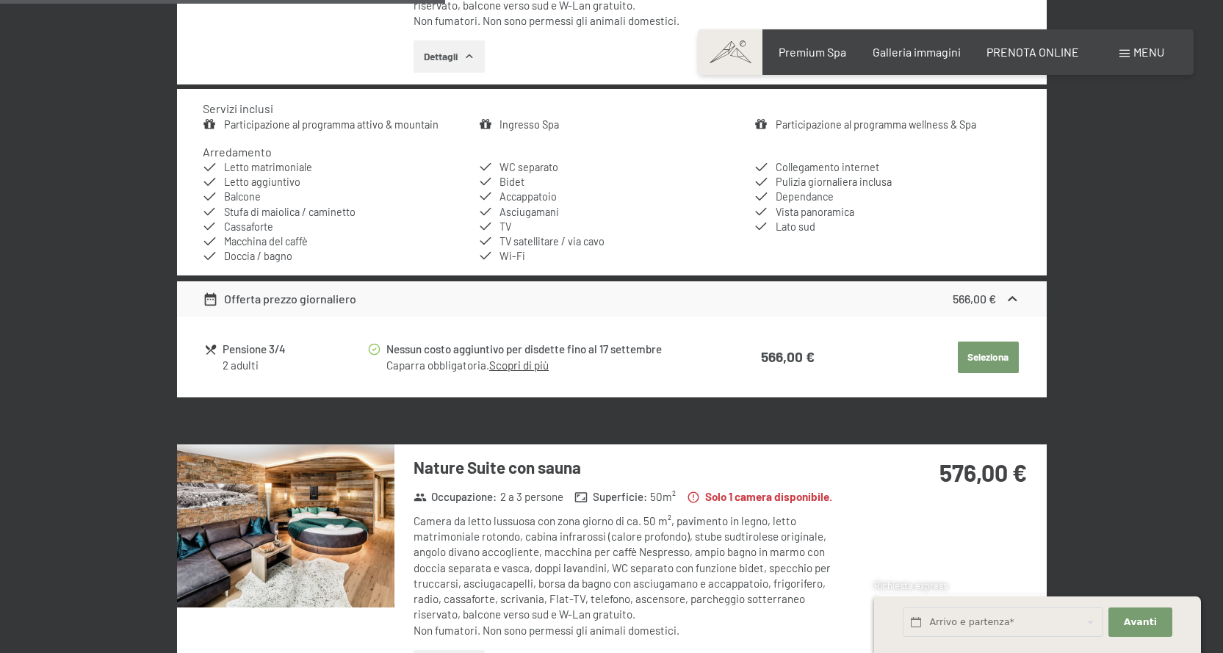
click at [463, 366] on input "Consenso marketing*" at bounding box center [456, 369] width 15 height 15
checkbox input "false"
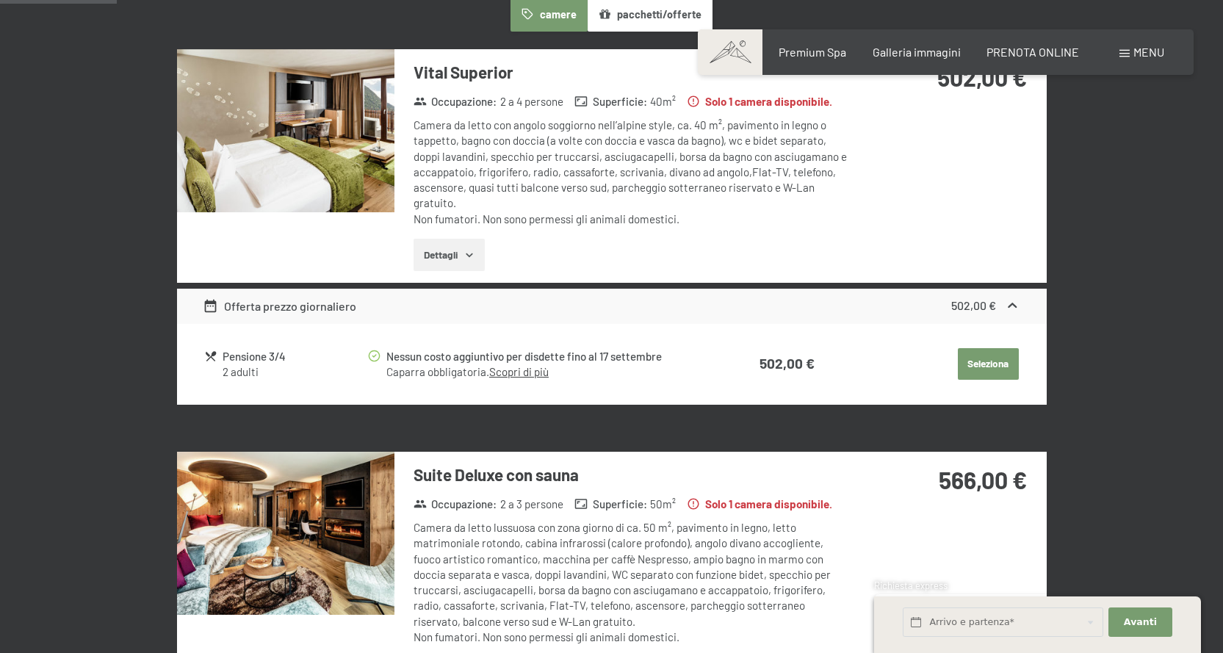
scroll to position [729, 0]
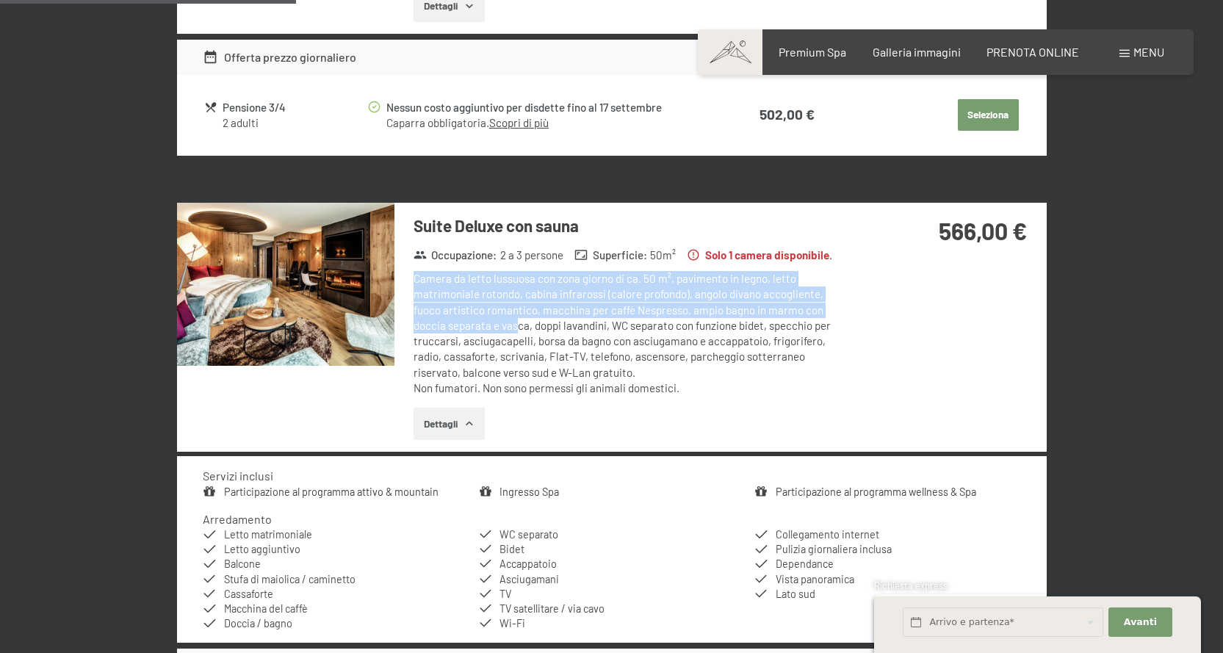
drag, startPoint x: 439, startPoint y: 282, endPoint x: 518, endPoint y: 320, distance: 87.1
click at [518, 320] on div "Camera da letto lussuosa con zona giorno di ca. 50 m², pavimento in legno, lett…" at bounding box center [632, 333] width 437 height 125
click at [518, 316] on div "Camera da letto lussuosa con zona giorno di ca. 50 m², pavimento in legno, lett…" at bounding box center [632, 333] width 437 height 125
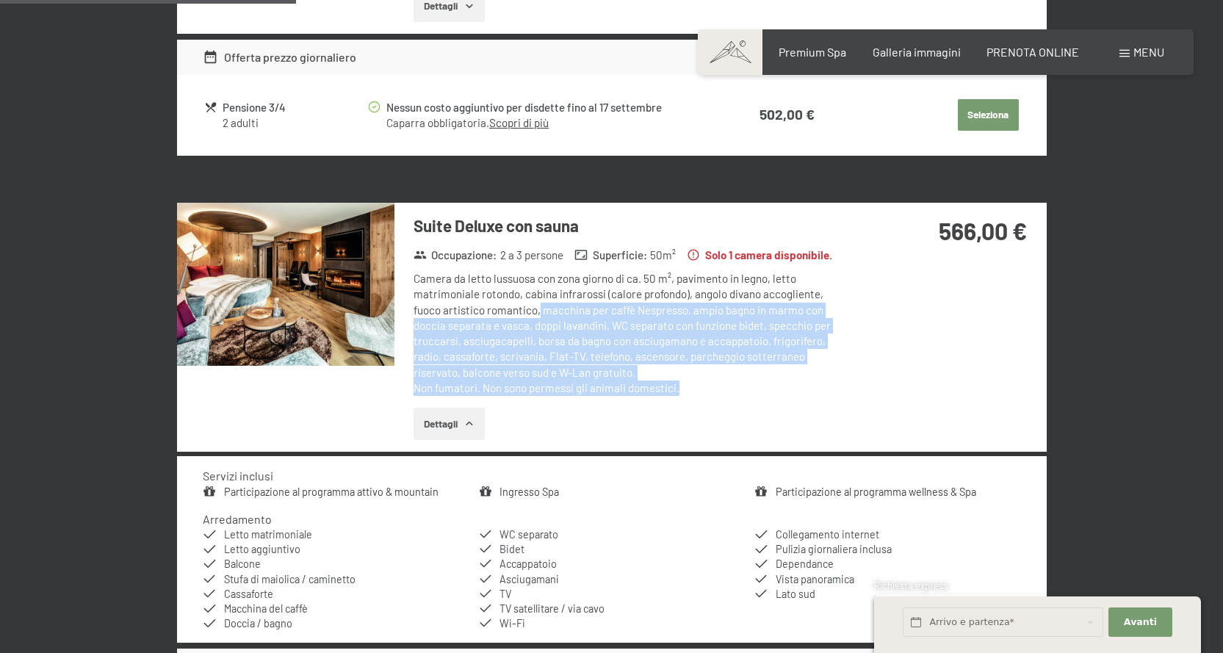
drag, startPoint x: 540, startPoint y: 311, endPoint x: 823, endPoint y: 386, distance: 293.5
click at [837, 385] on div "Camera da letto lussuosa con zona giorno di ca. 50 m², pavimento in legno, lett…" at bounding box center [632, 333] width 437 height 125
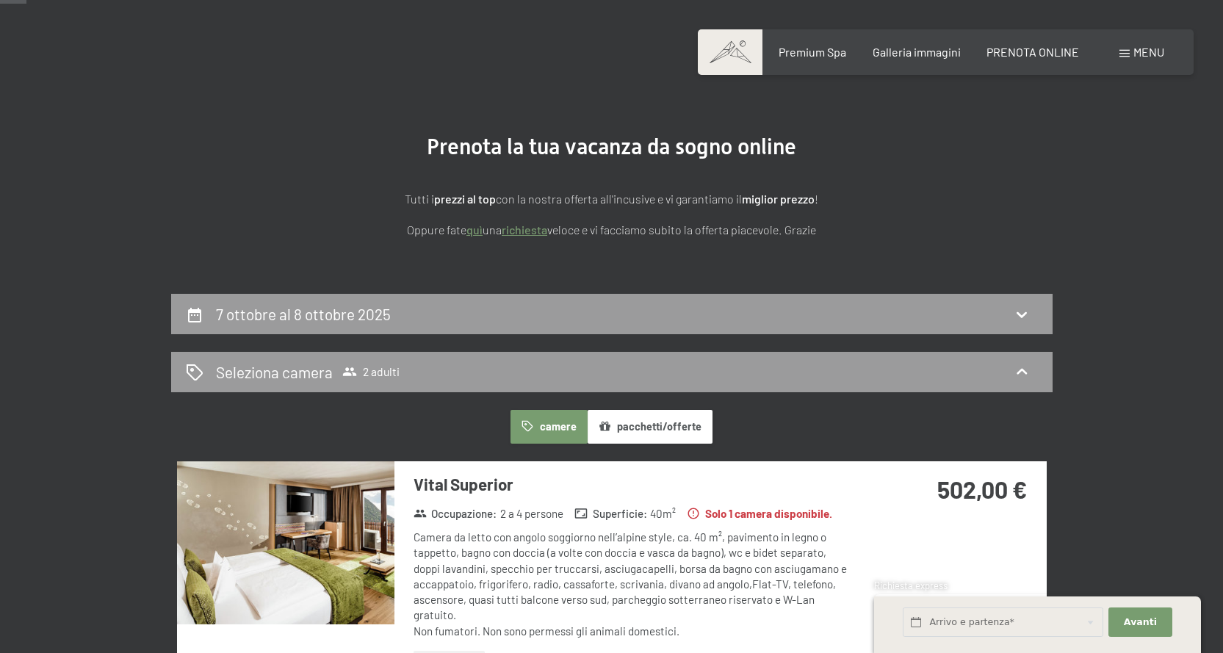
scroll to position [0, 0]
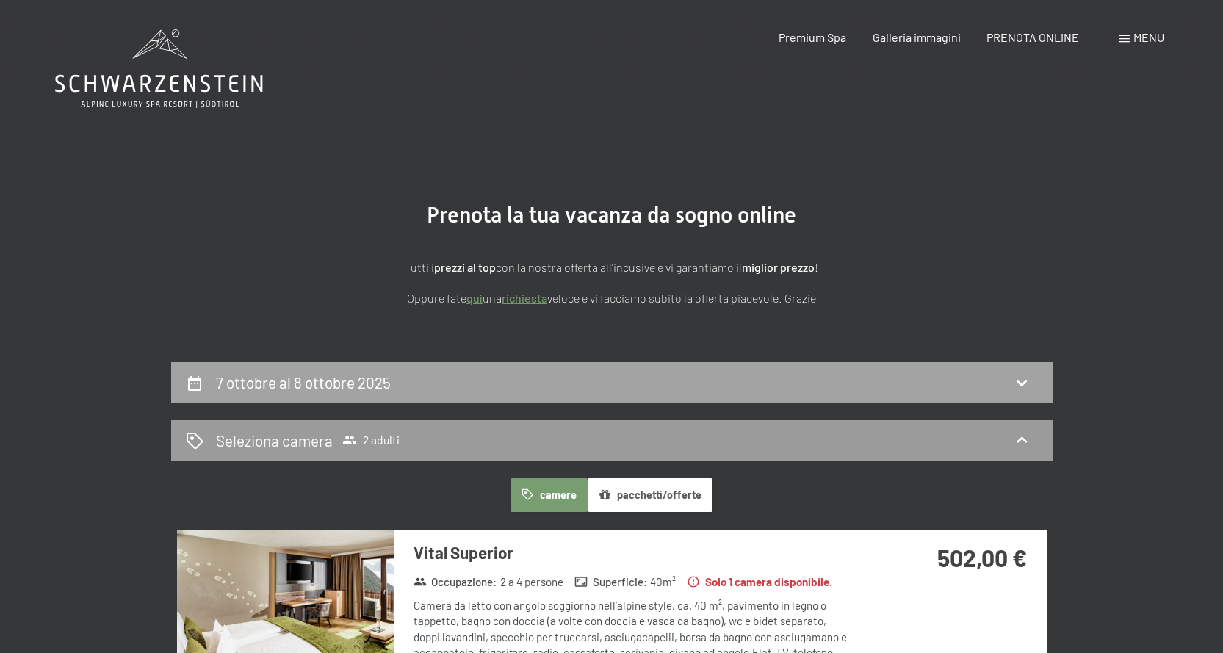
click at [580, 389] on div "7 ottobre al 8 ottobre 2025" at bounding box center [612, 382] width 852 height 21
